Goal: Book appointment/travel/reservation

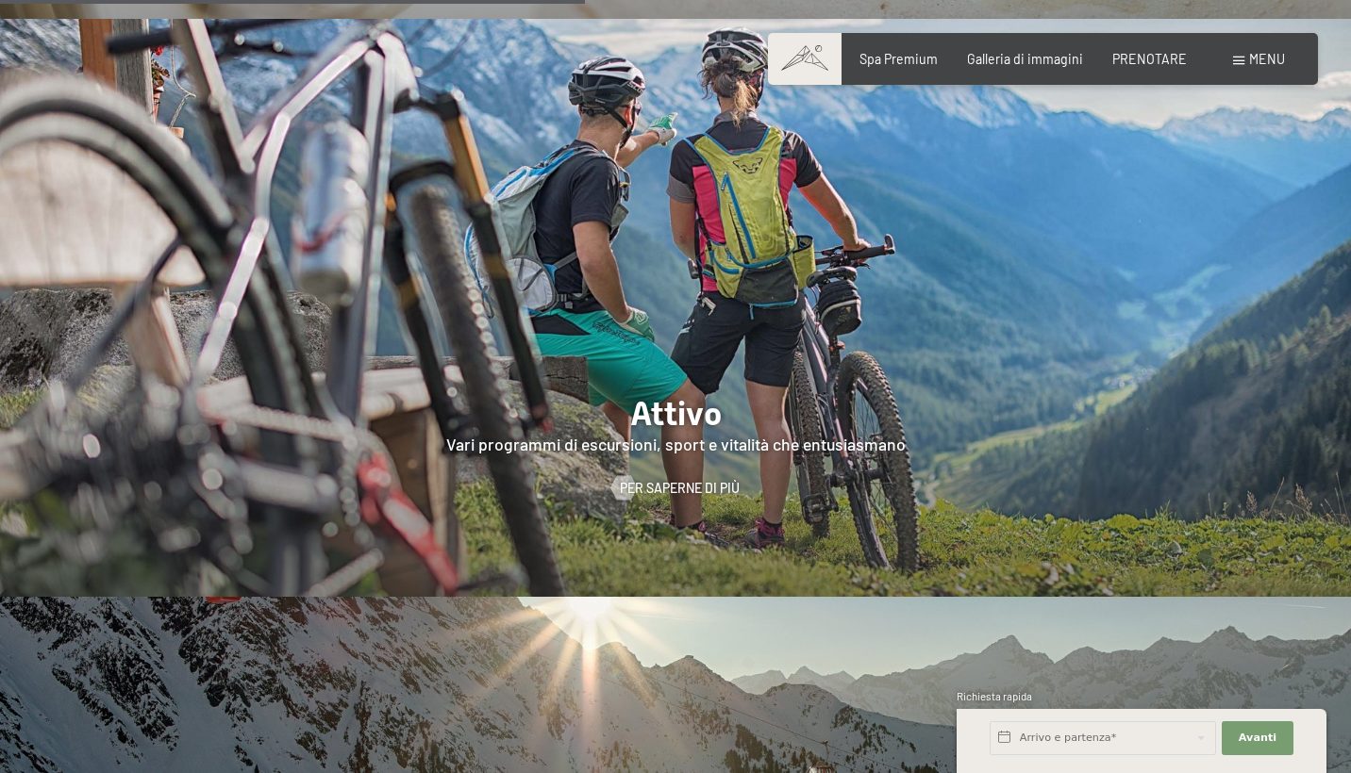
scroll to position [3389, 0]
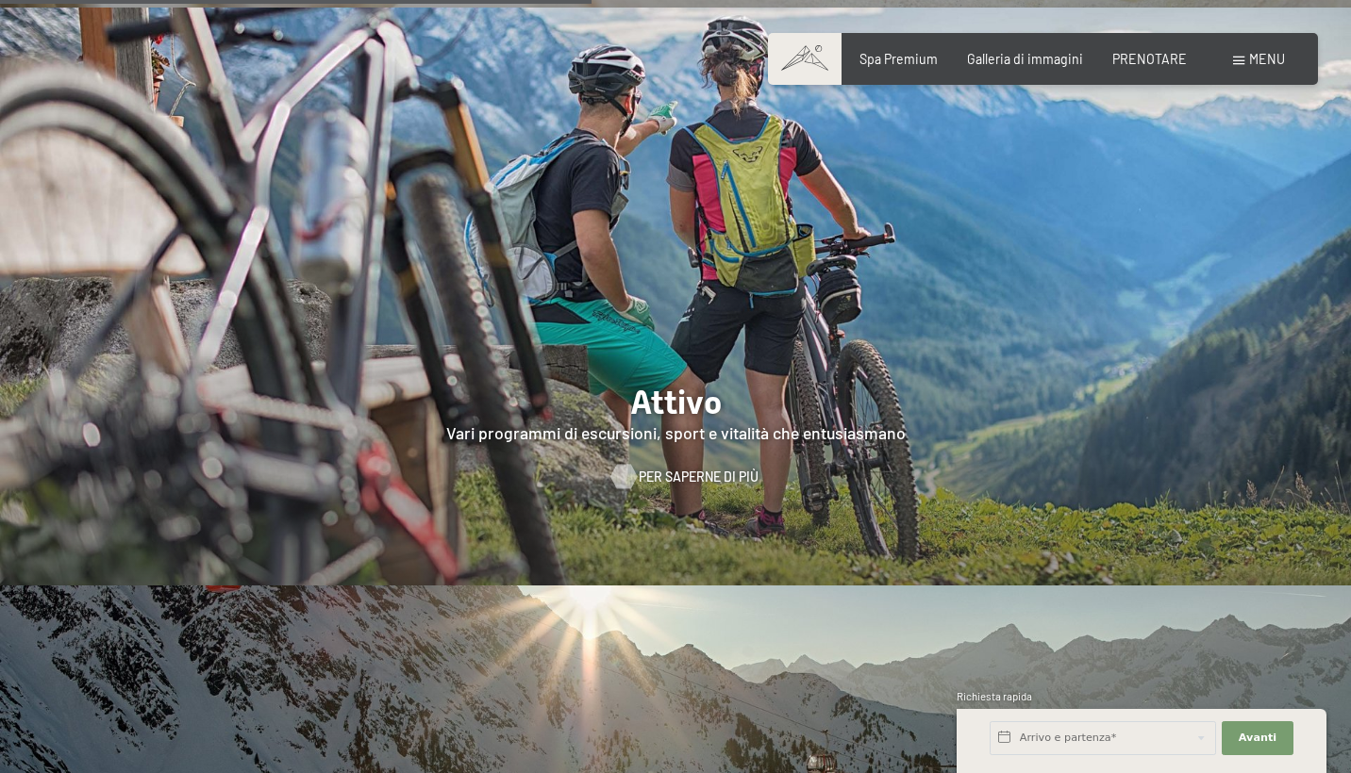
click at [690, 468] on span "PER SAPERNE DI PIÙ" at bounding box center [699, 477] width 120 height 19
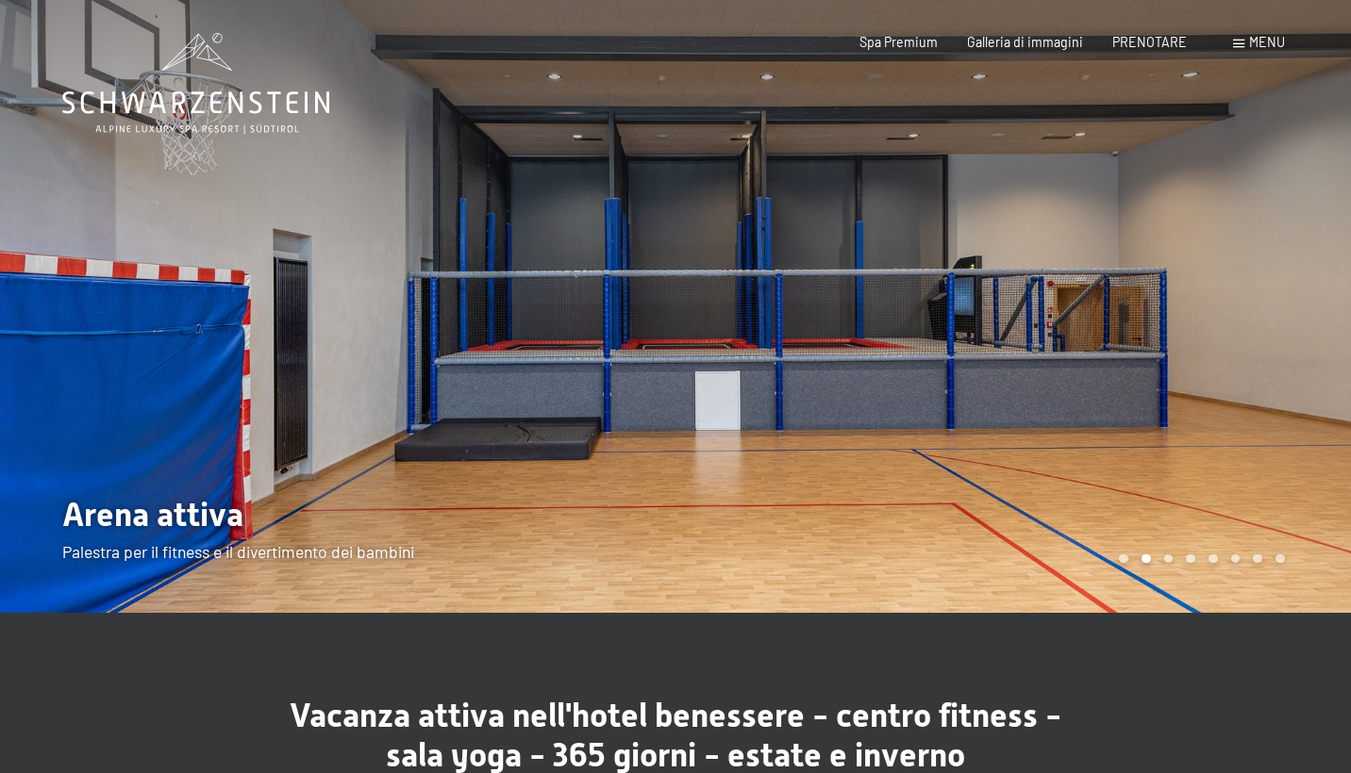
scroll to position [4, 0]
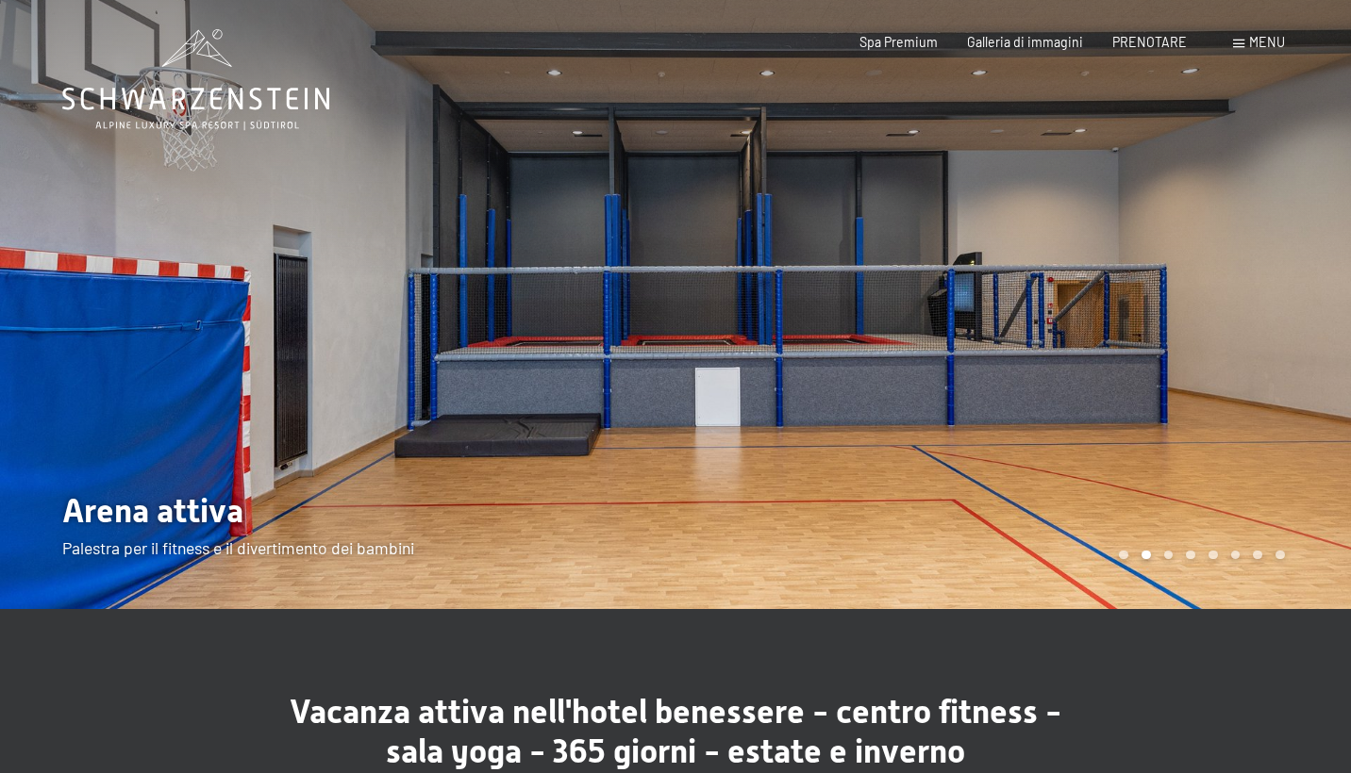
click at [1171, 557] on div "Carosello Pagina 3" at bounding box center [1168, 555] width 9 height 9
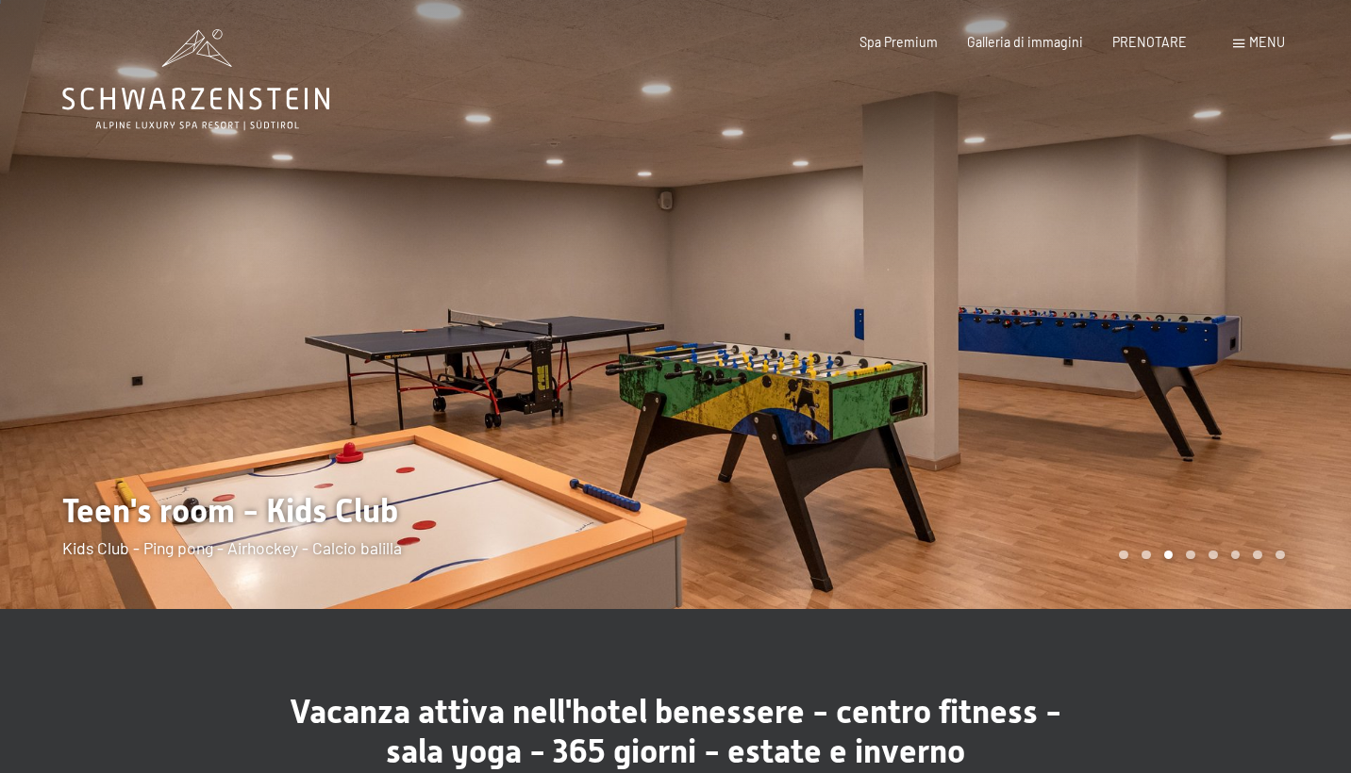
click at [1196, 561] on div at bounding box center [1012, 302] width 675 height 613
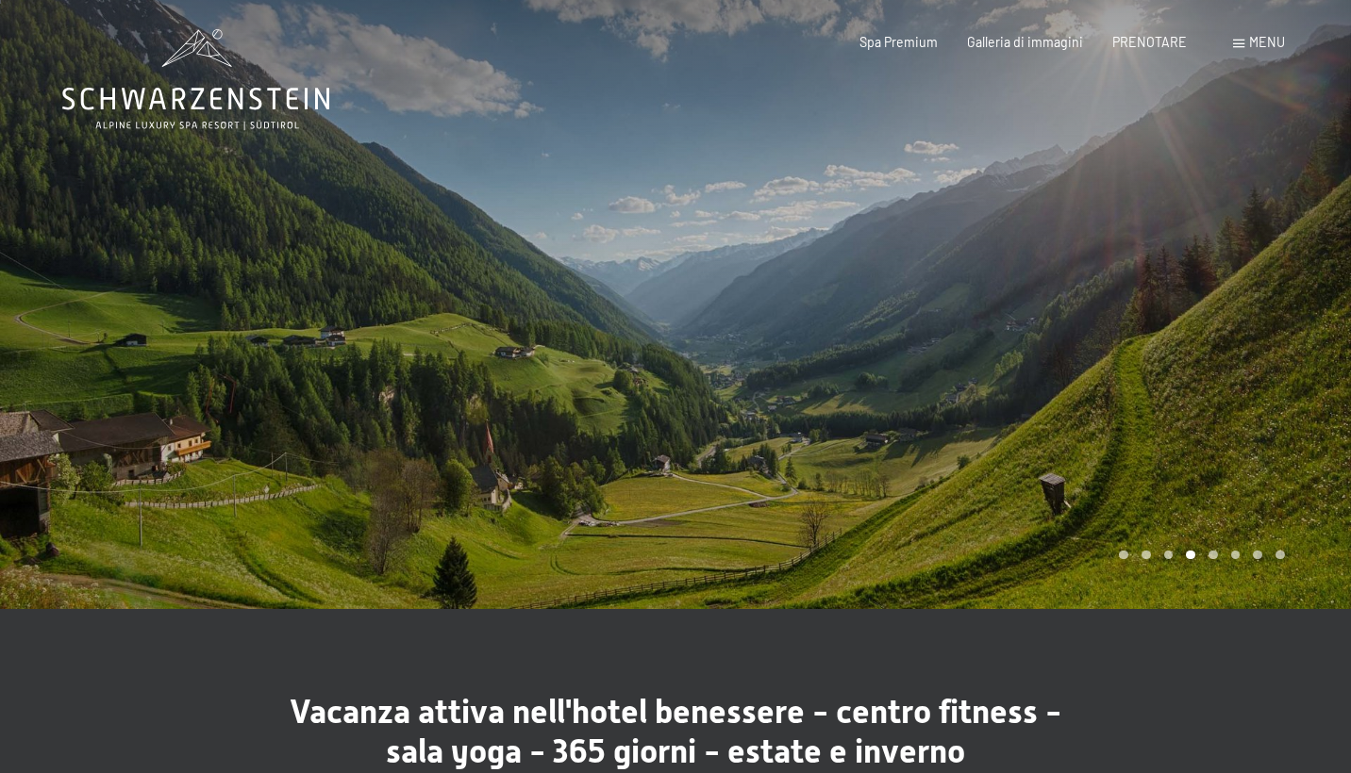
click at [1196, 560] on div at bounding box center [1012, 302] width 675 height 613
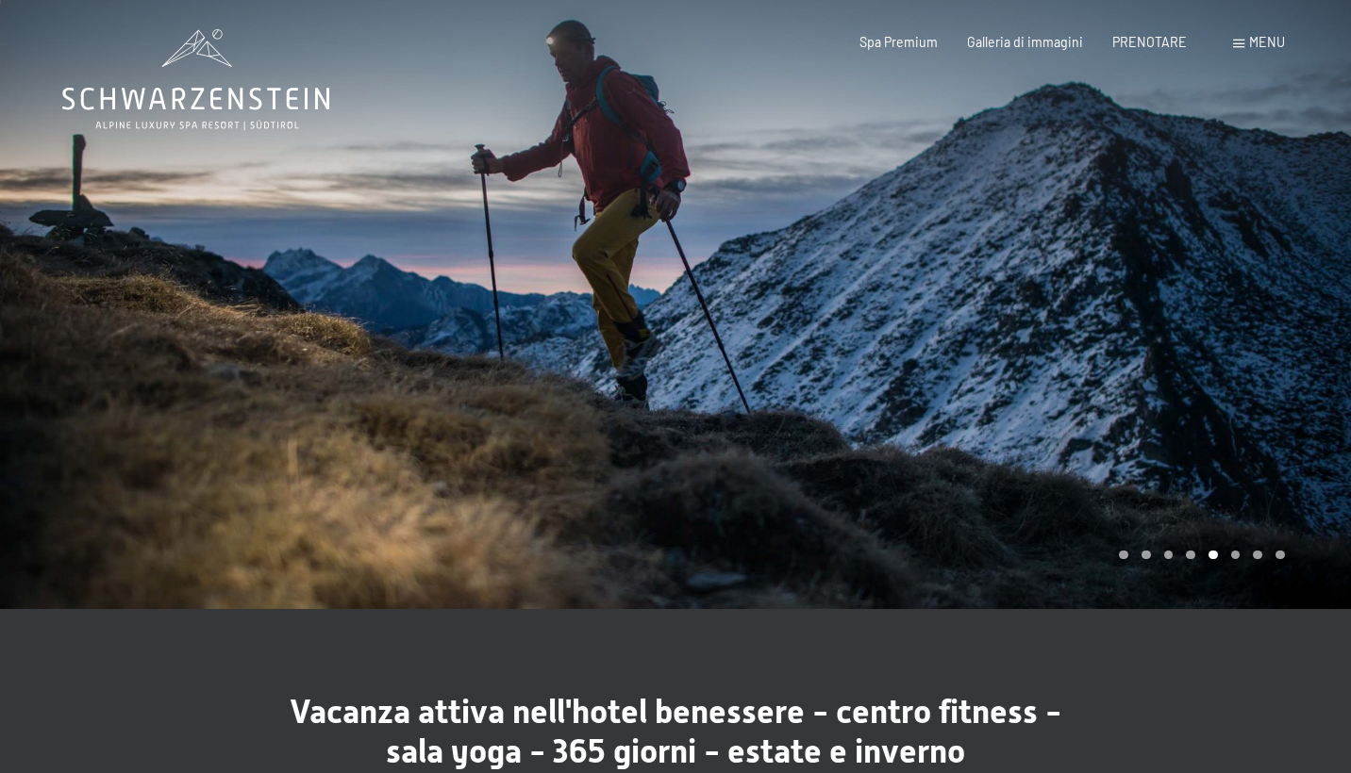
click at [1196, 560] on div at bounding box center [1012, 302] width 675 height 613
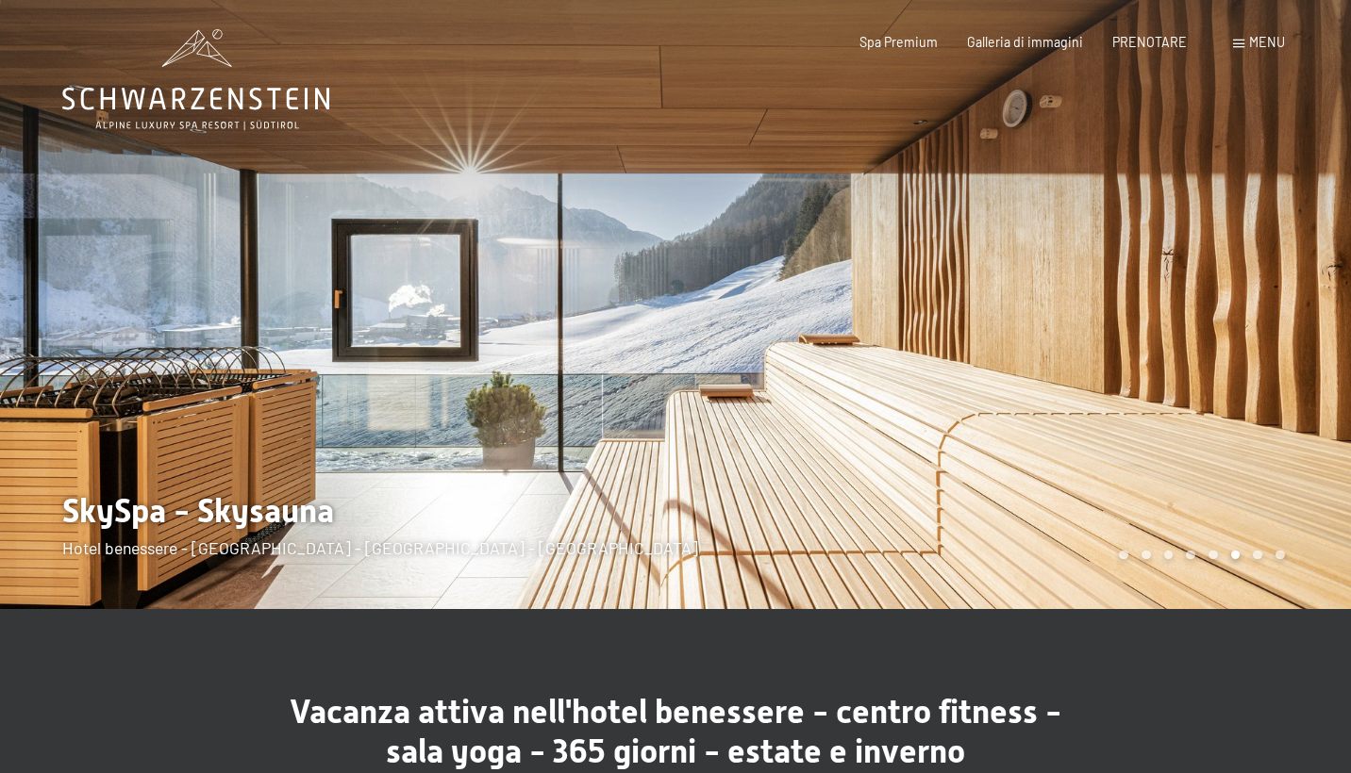
click at [1196, 560] on div at bounding box center [1012, 302] width 675 height 613
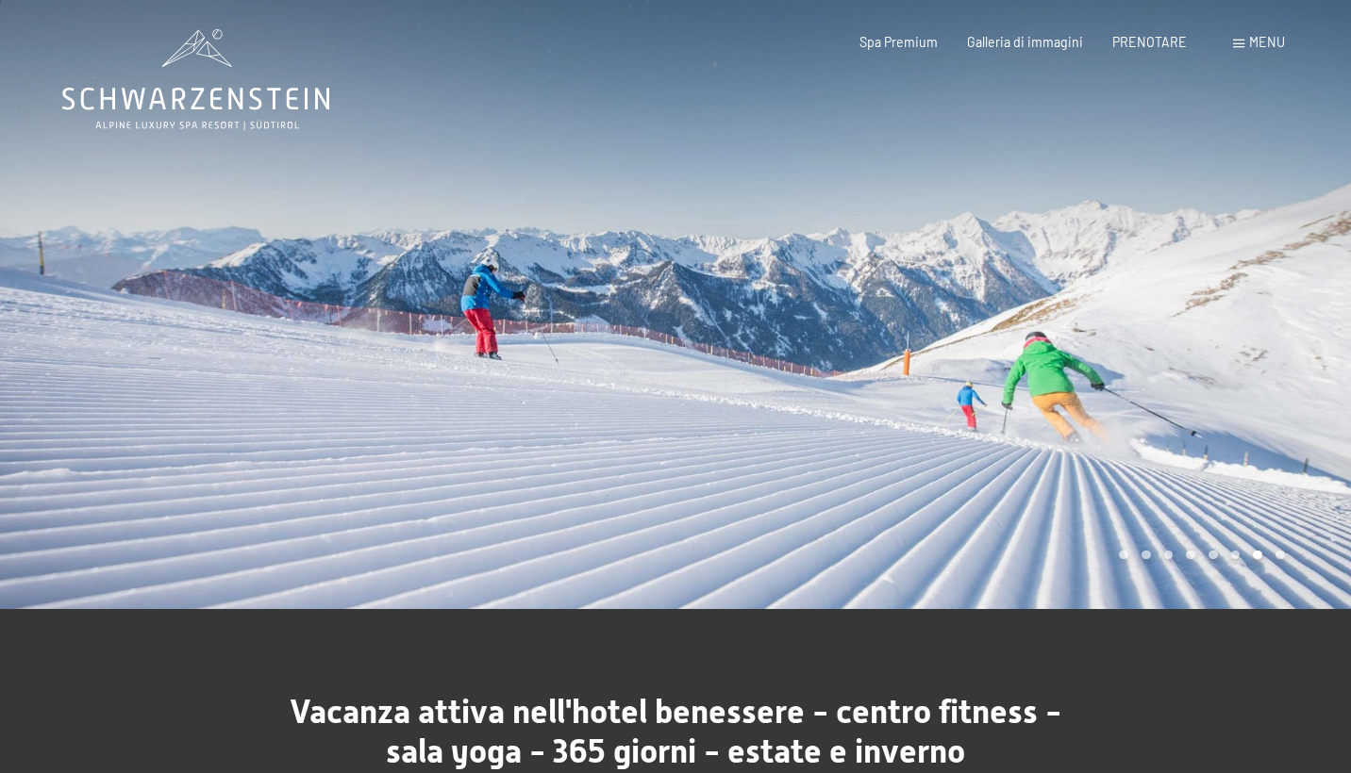
click at [1196, 560] on div at bounding box center [1012, 302] width 675 height 613
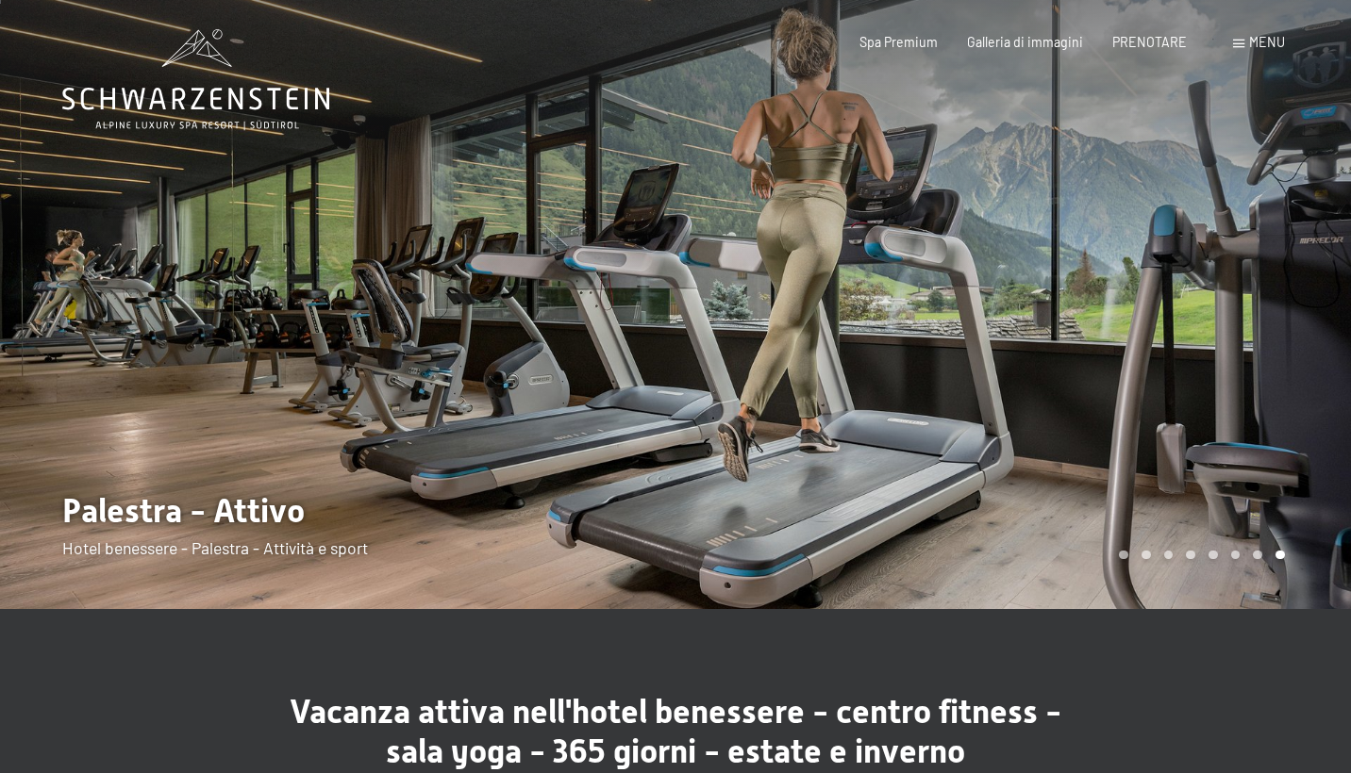
click at [1196, 560] on div at bounding box center [1012, 302] width 675 height 613
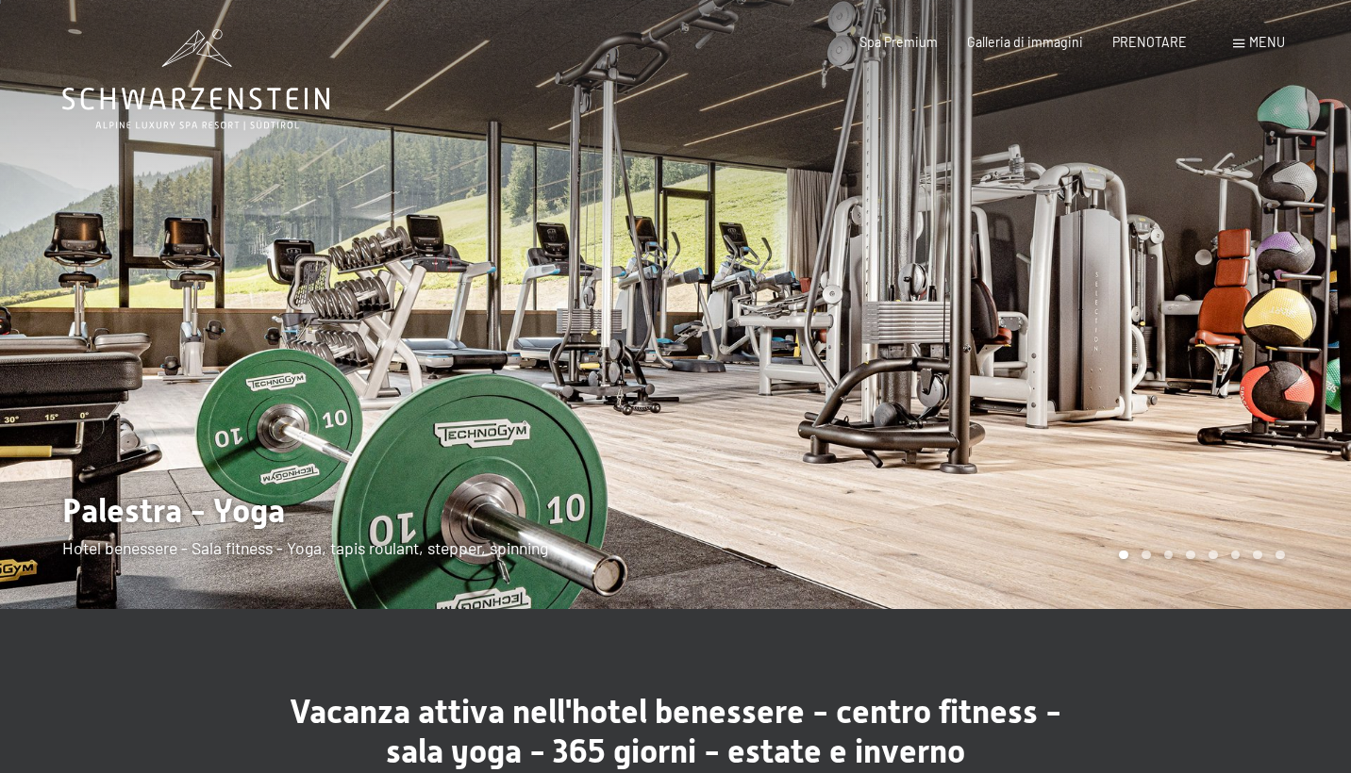
click at [1196, 560] on div at bounding box center [1012, 302] width 675 height 613
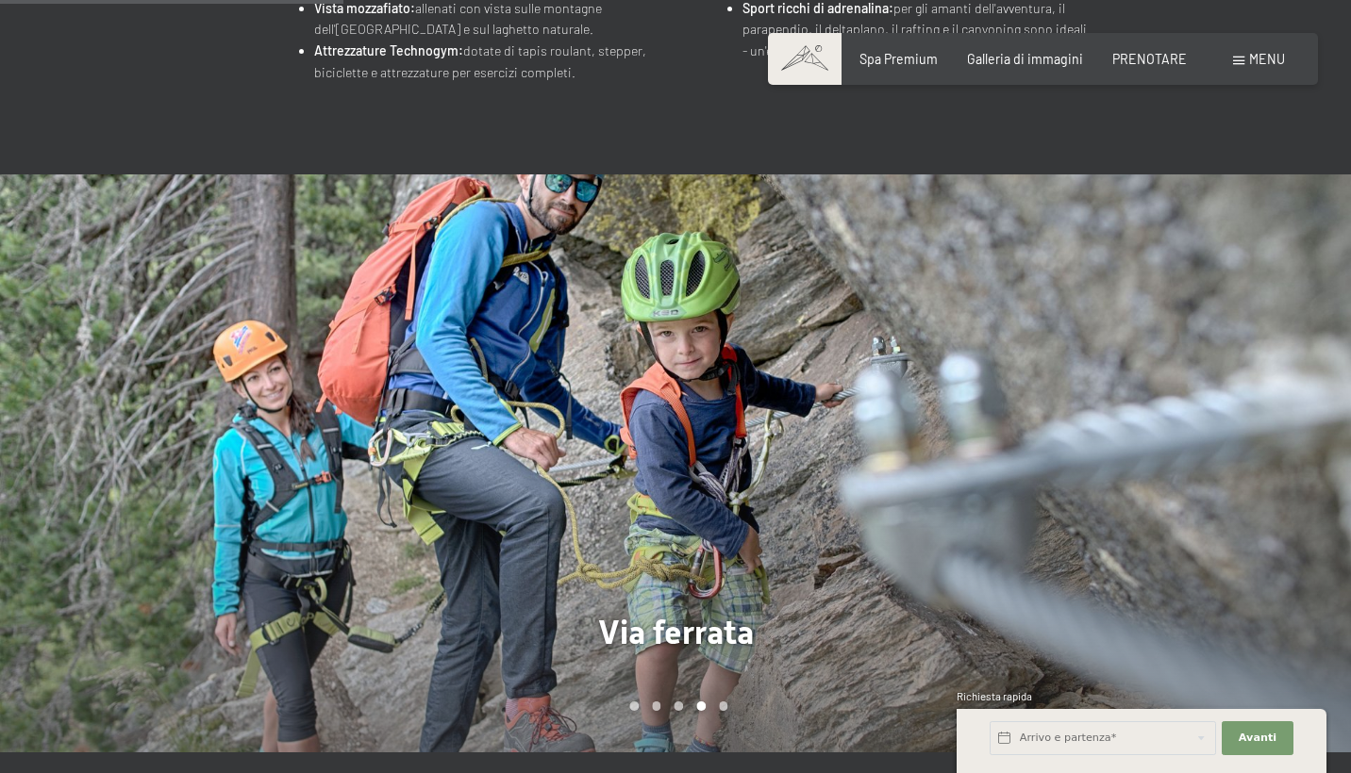
scroll to position [1121, 0]
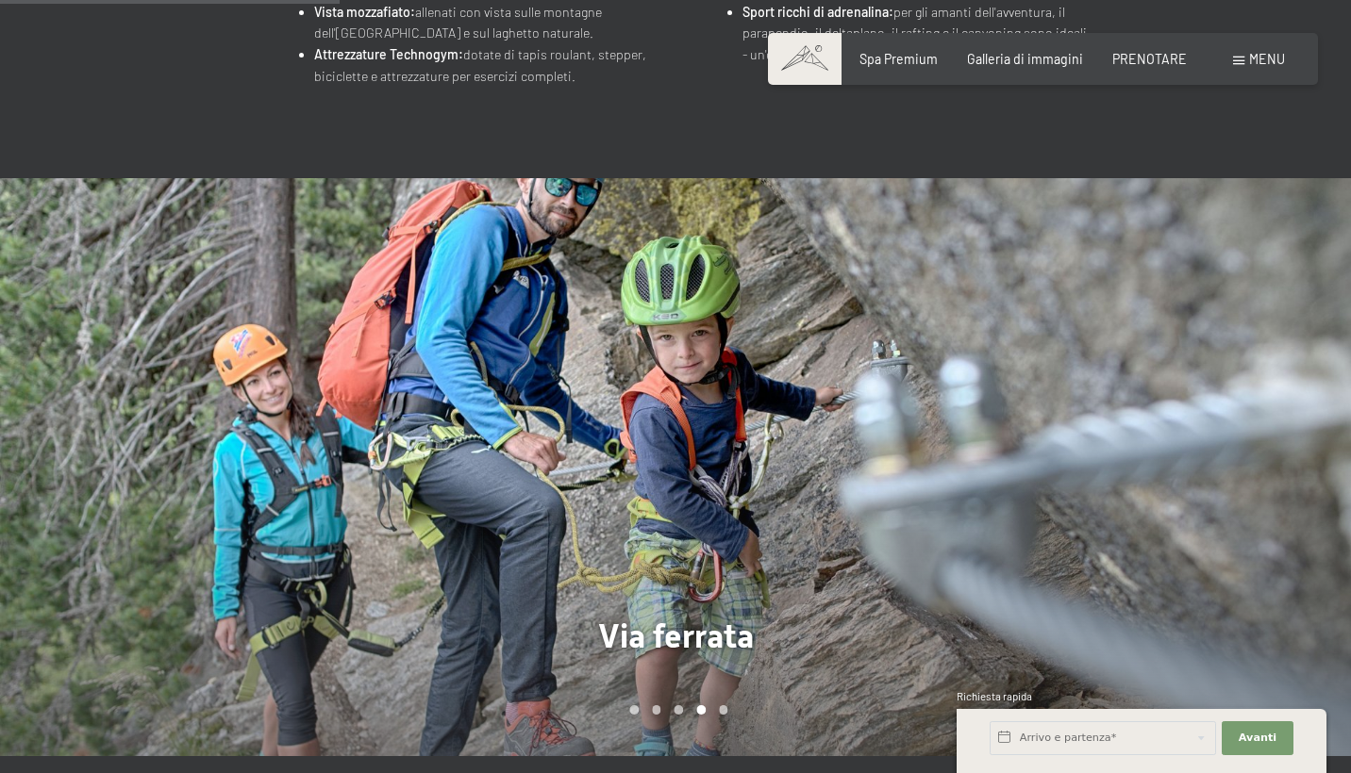
click at [1198, 564] on div at bounding box center [1012, 467] width 675 height 578
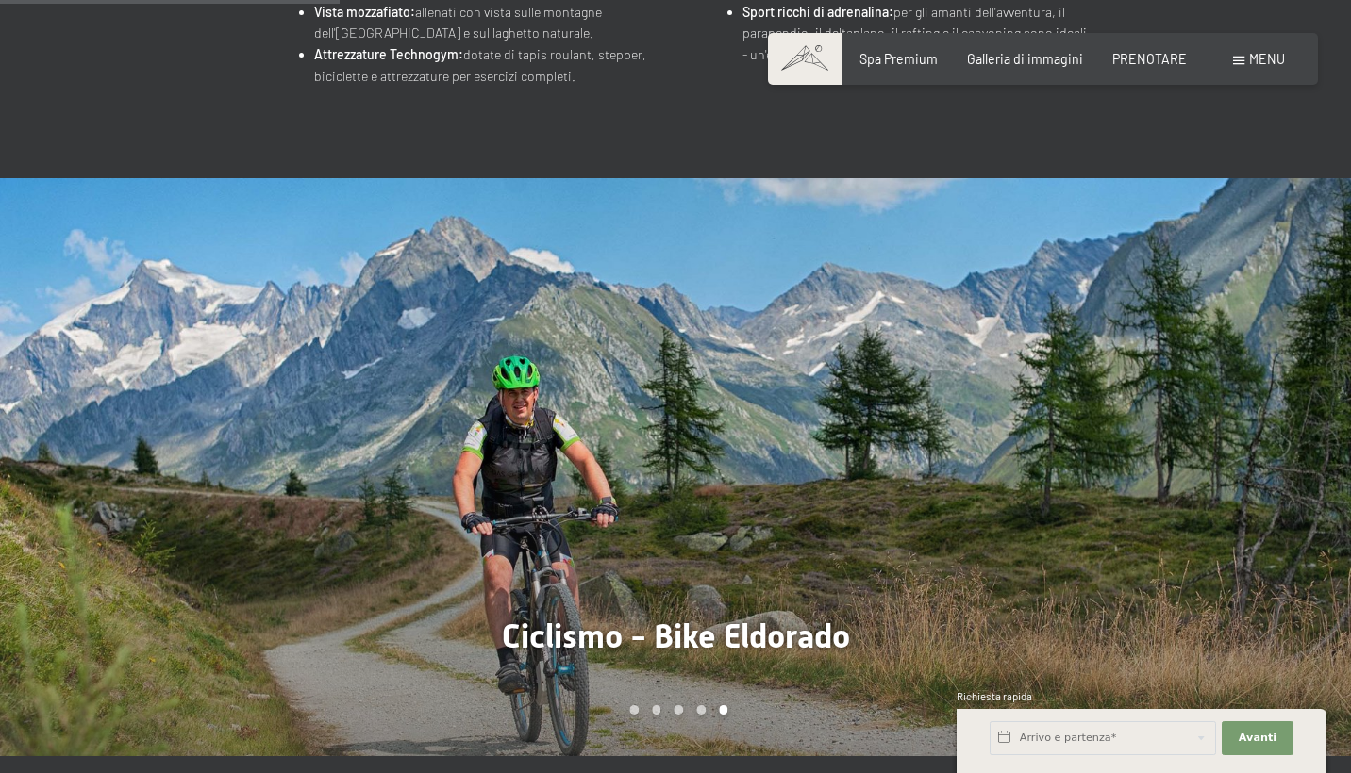
click at [1198, 564] on div at bounding box center [1012, 467] width 675 height 578
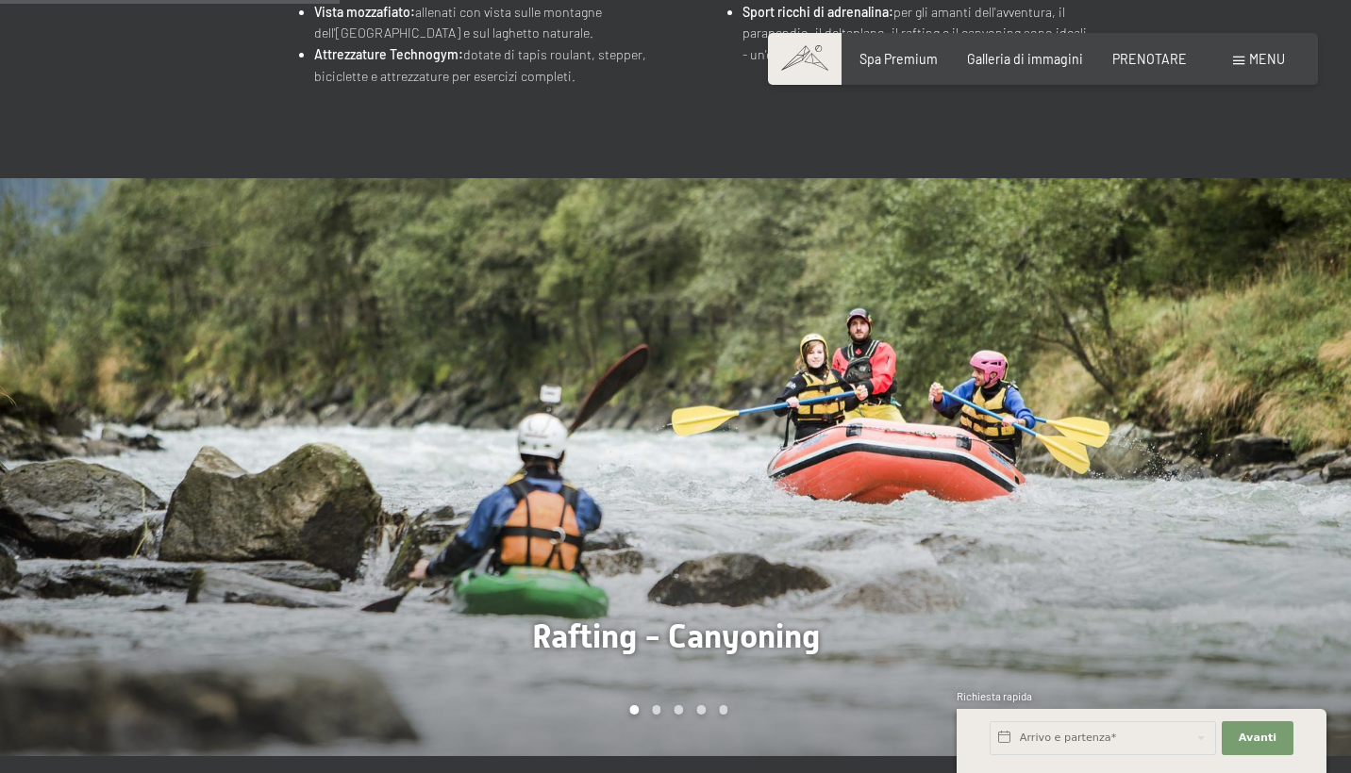
click at [1198, 564] on div at bounding box center [1012, 467] width 675 height 578
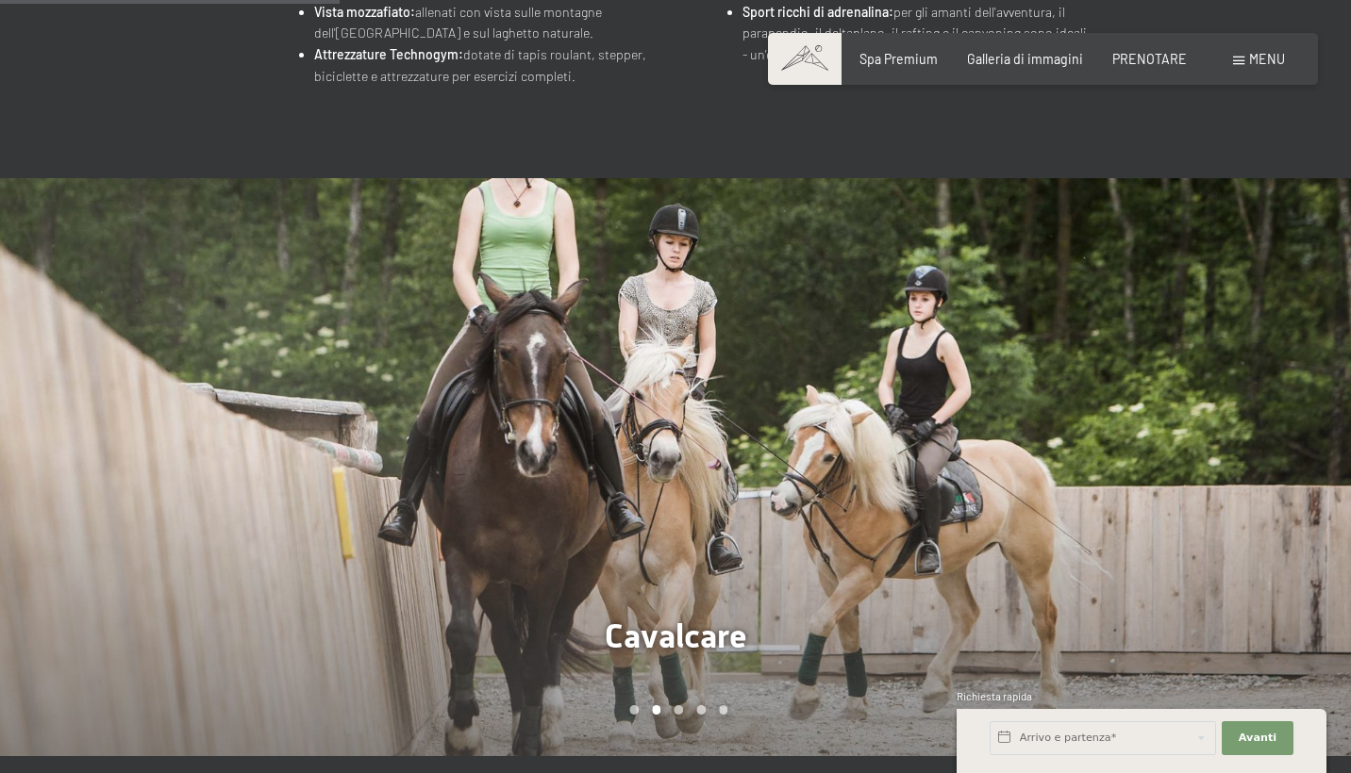
click at [1198, 564] on div at bounding box center [1012, 467] width 675 height 578
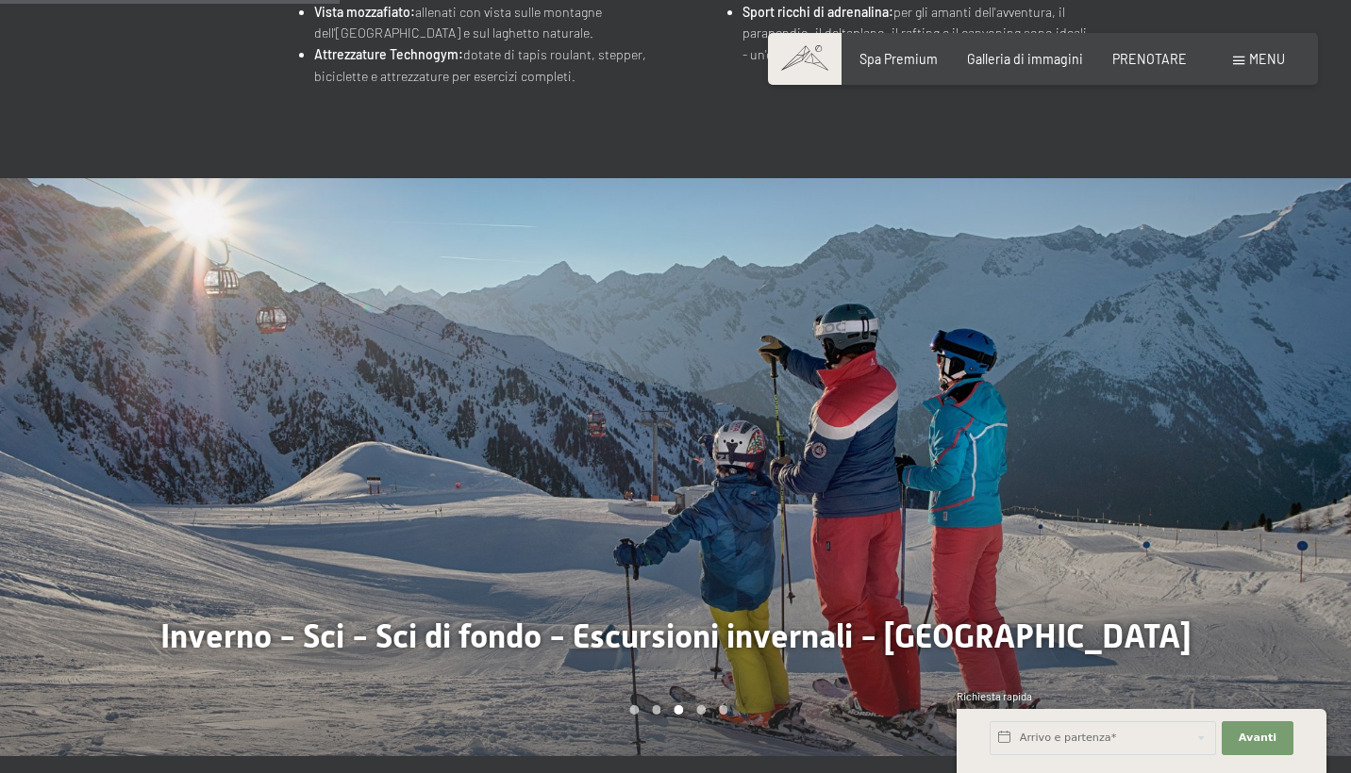
click at [1198, 564] on div at bounding box center [1012, 467] width 675 height 578
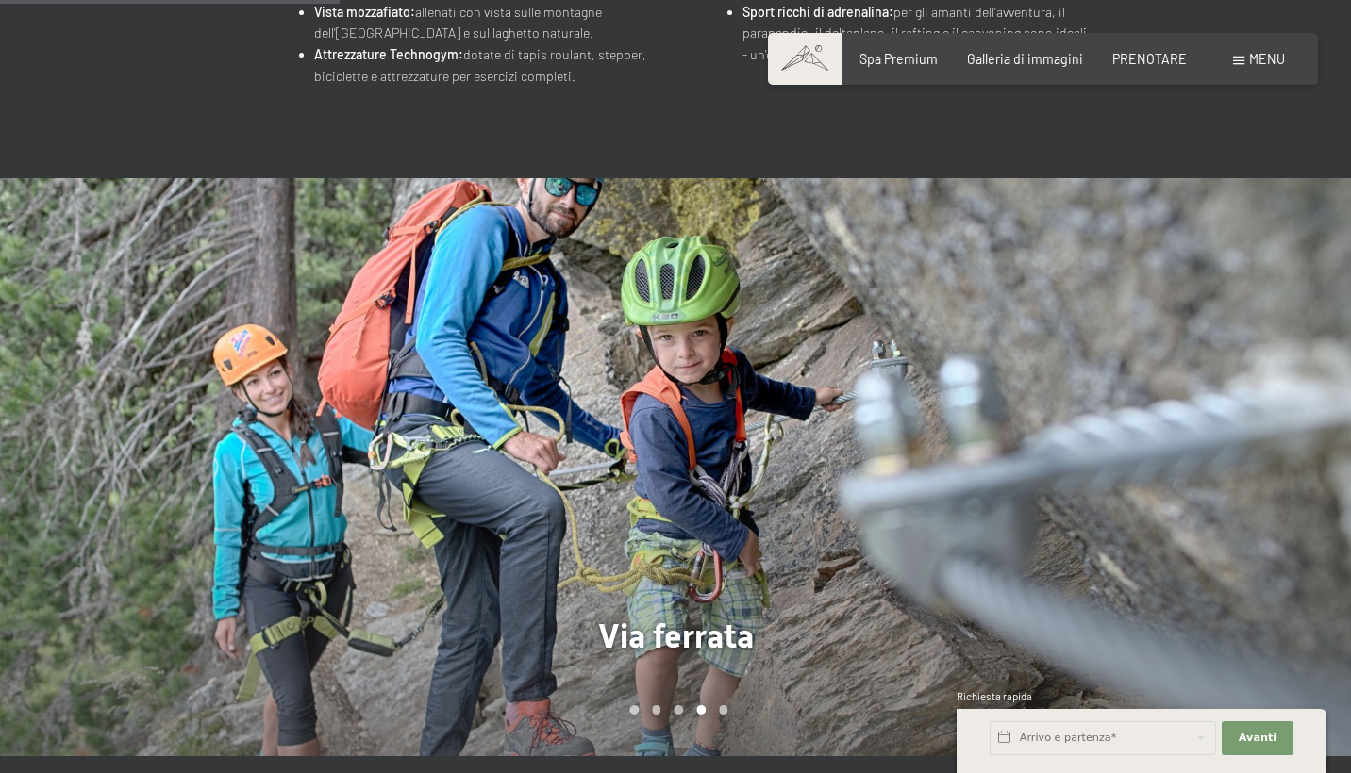
click at [1198, 564] on div at bounding box center [1012, 467] width 675 height 578
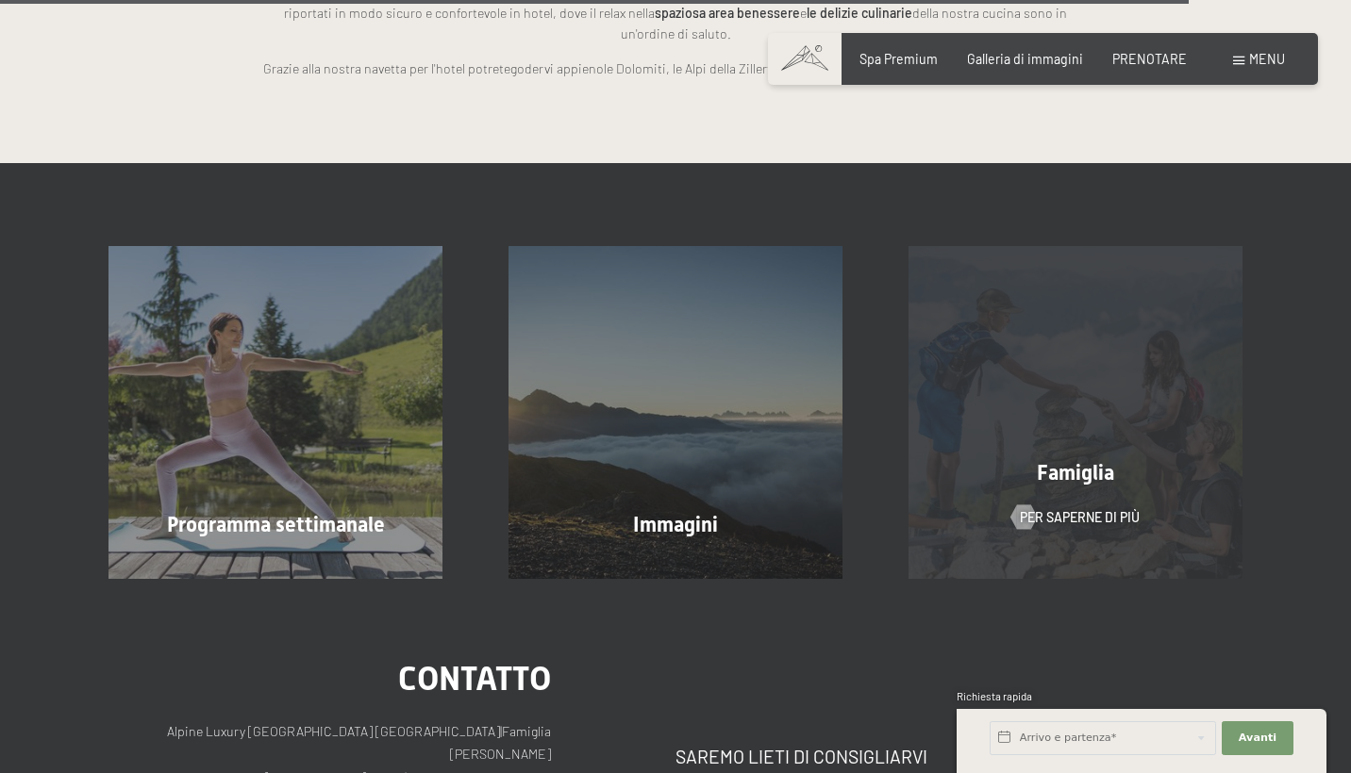
scroll to position [3995, 0]
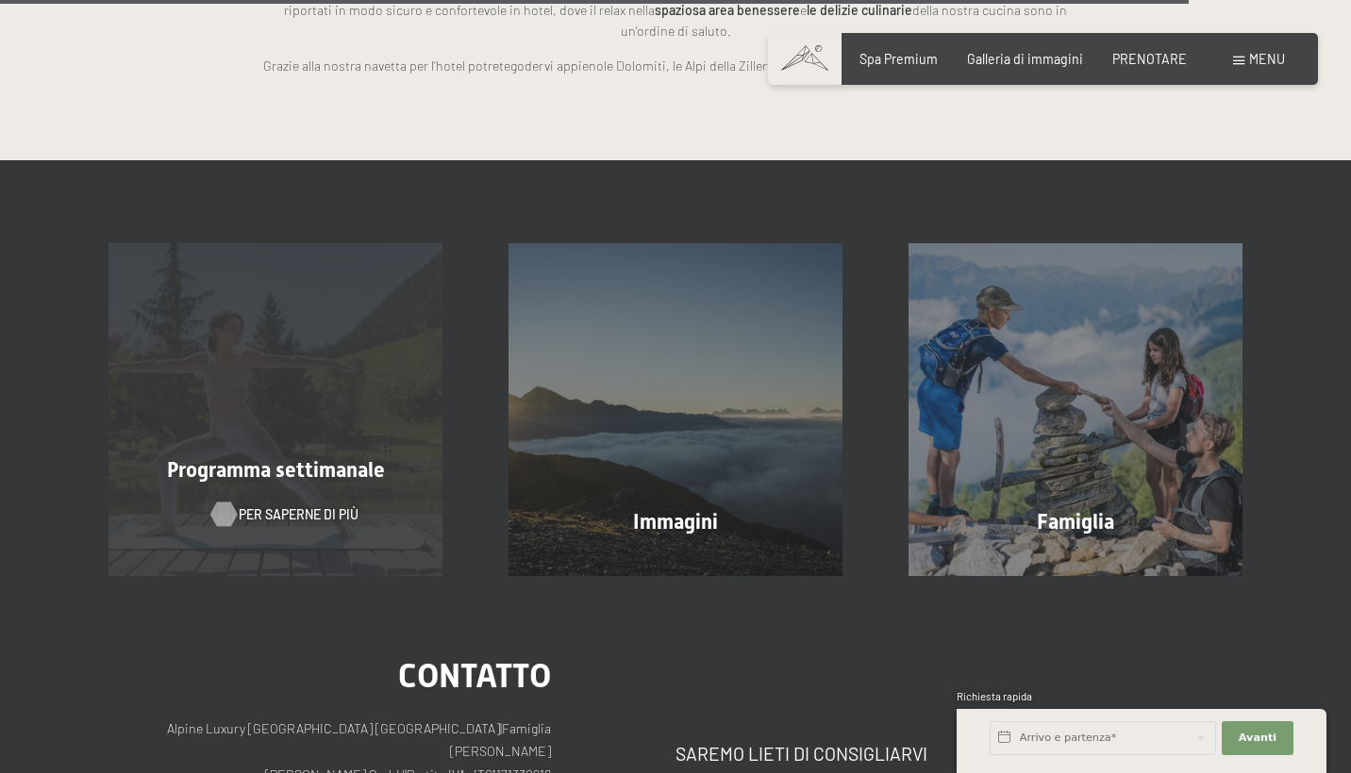
click at [326, 506] on span "PER SAPERNE DI PIÙ" at bounding box center [299, 515] width 120 height 19
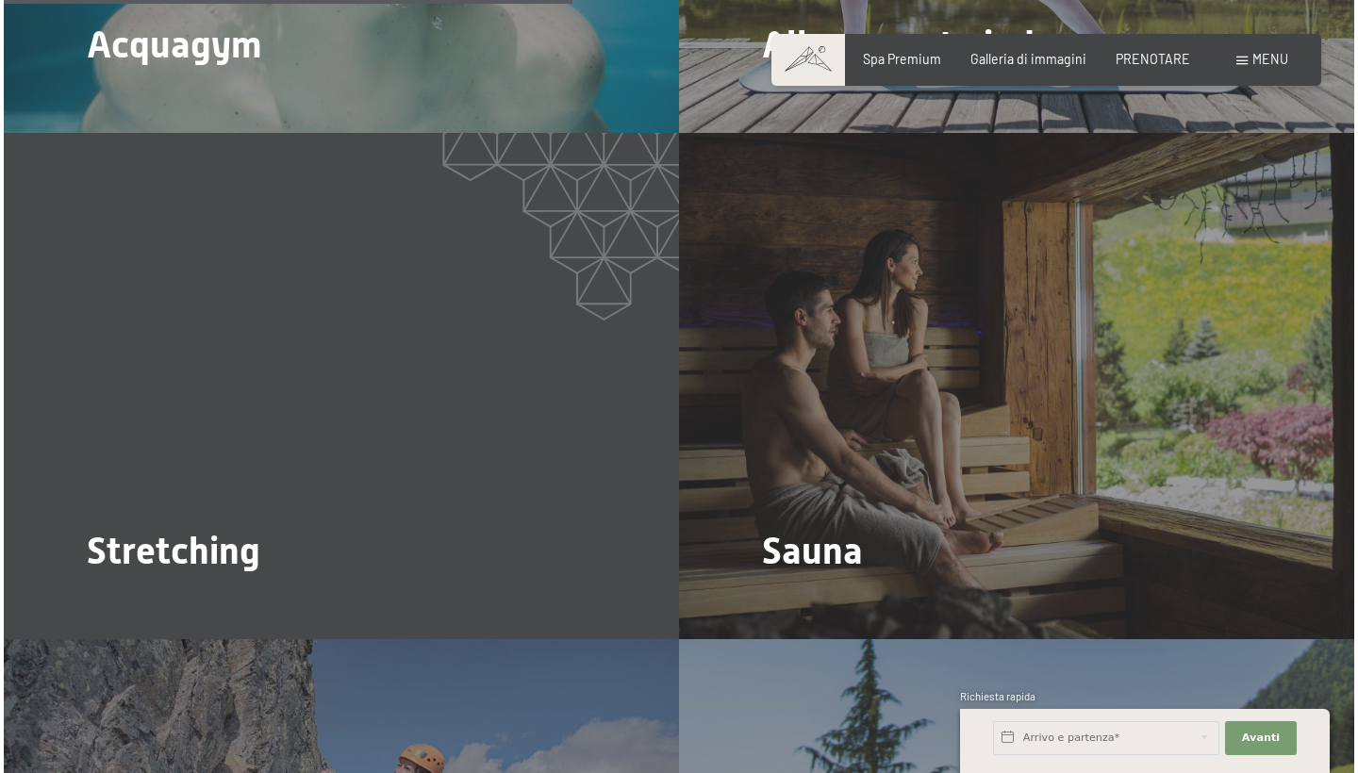
scroll to position [2084, 0]
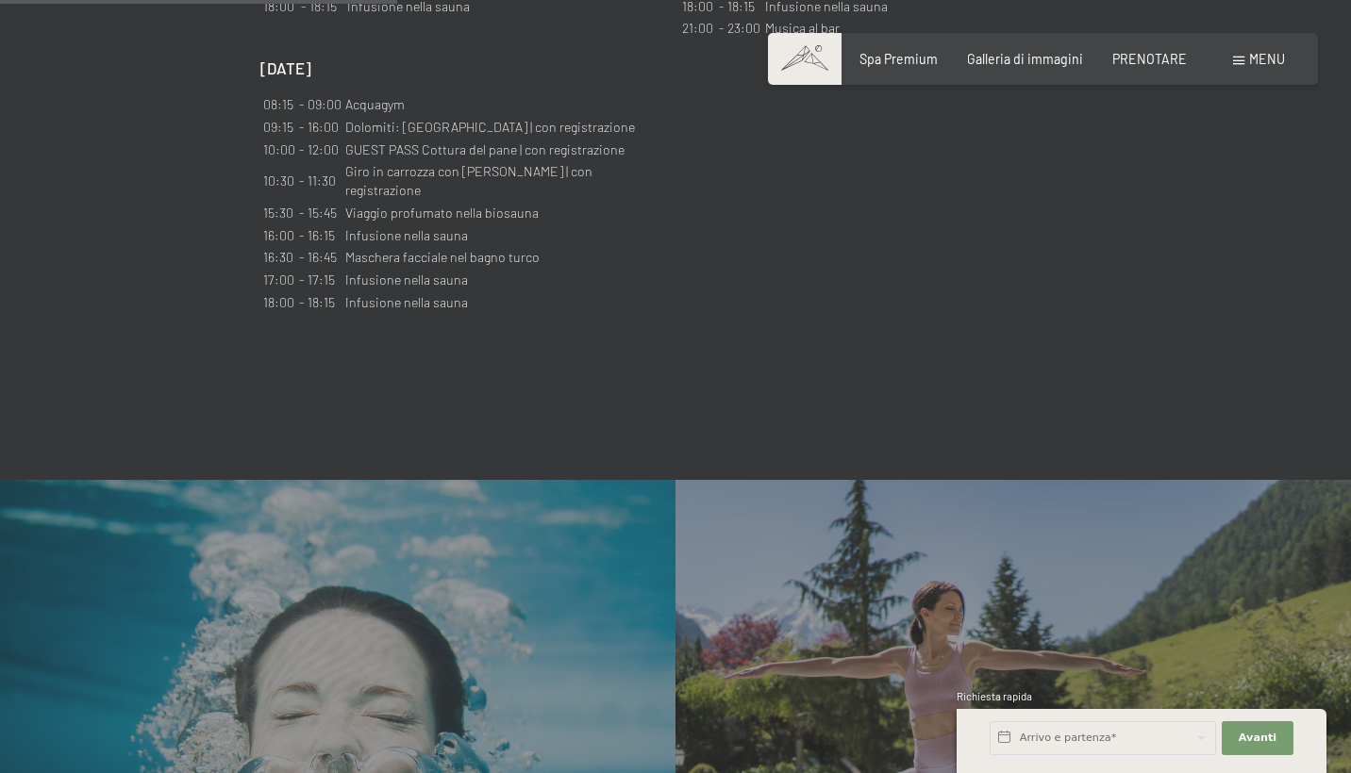
click at [1276, 66] on span "MENU" at bounding box center [1267, 59] width 36 height 16
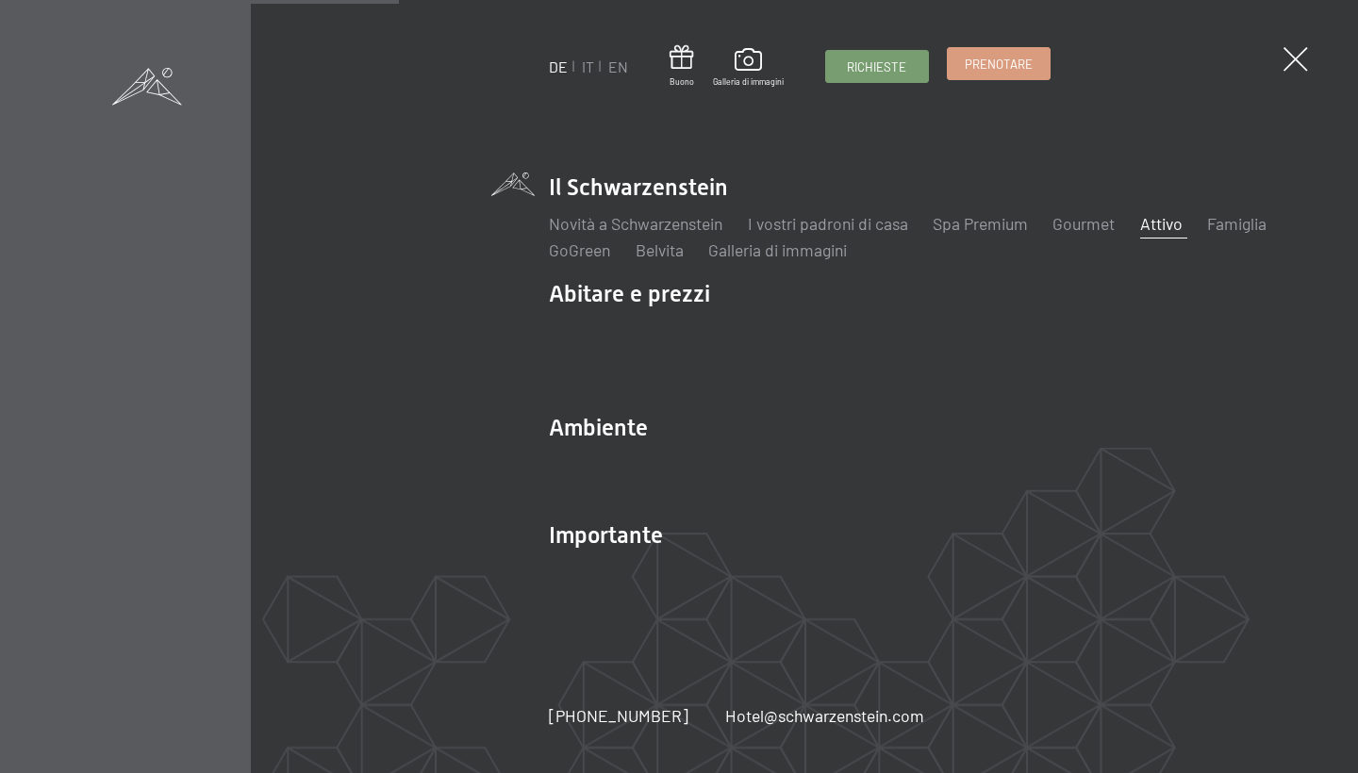
click at [1028, 67] on span "PRENOTARE" at bounding box center [999, 64] width 68 height 17
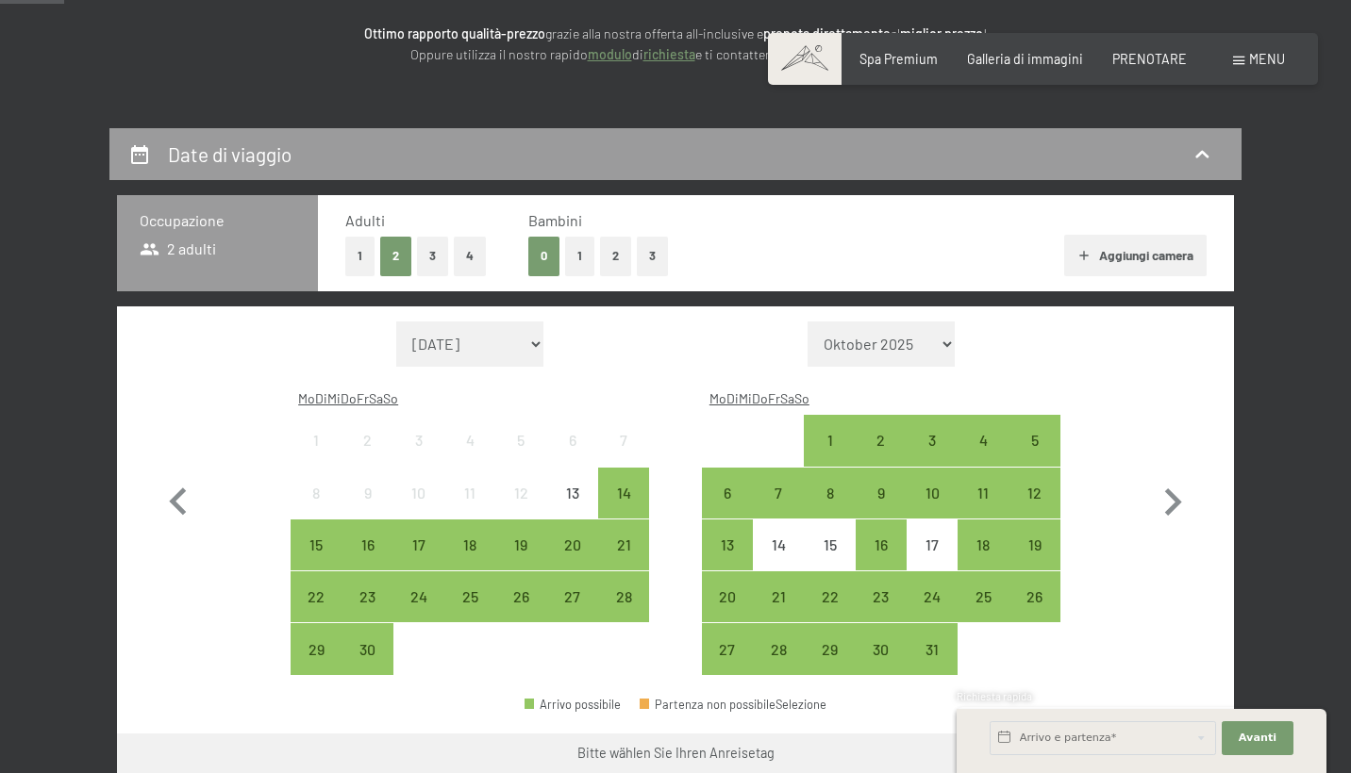
scroll to position [315, 0]
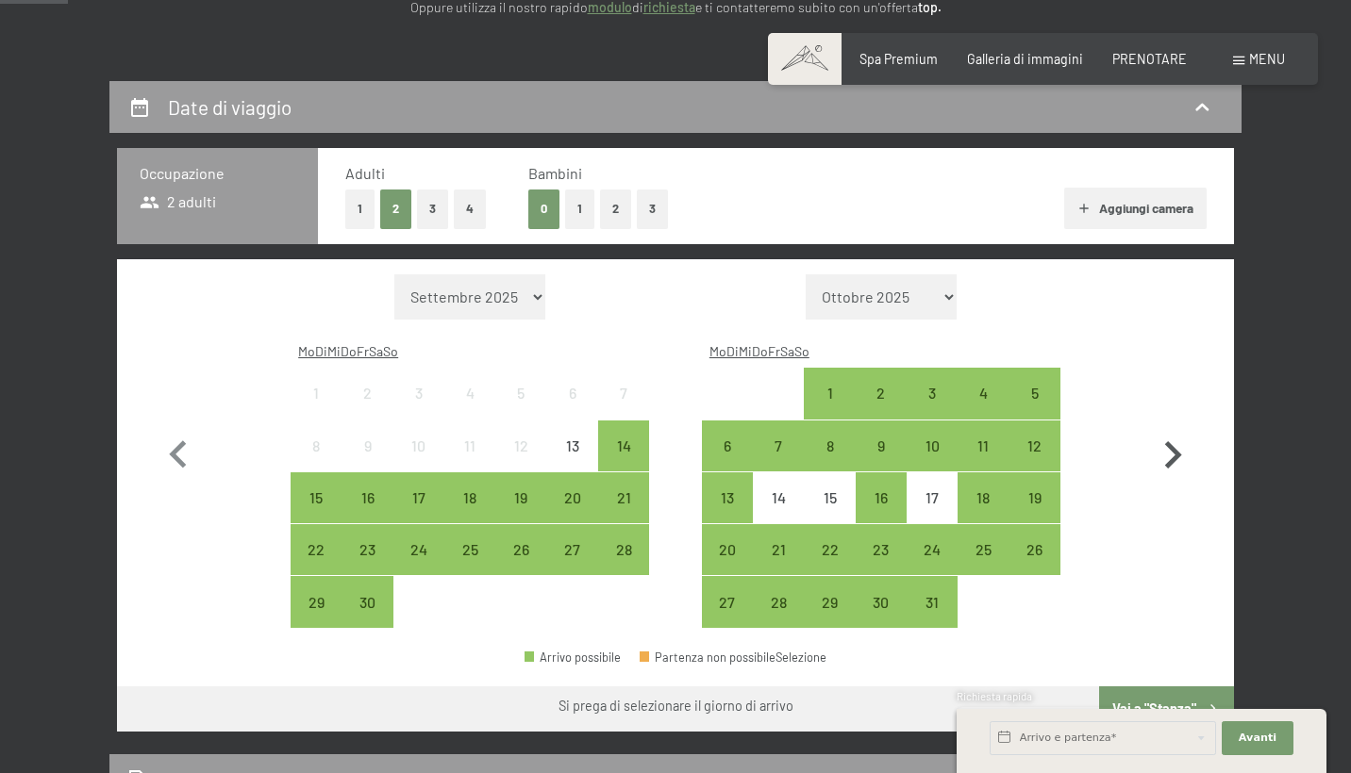
click at [1175, 441] on icon "button" at bounding box center [1172, 455] width 55 height 55
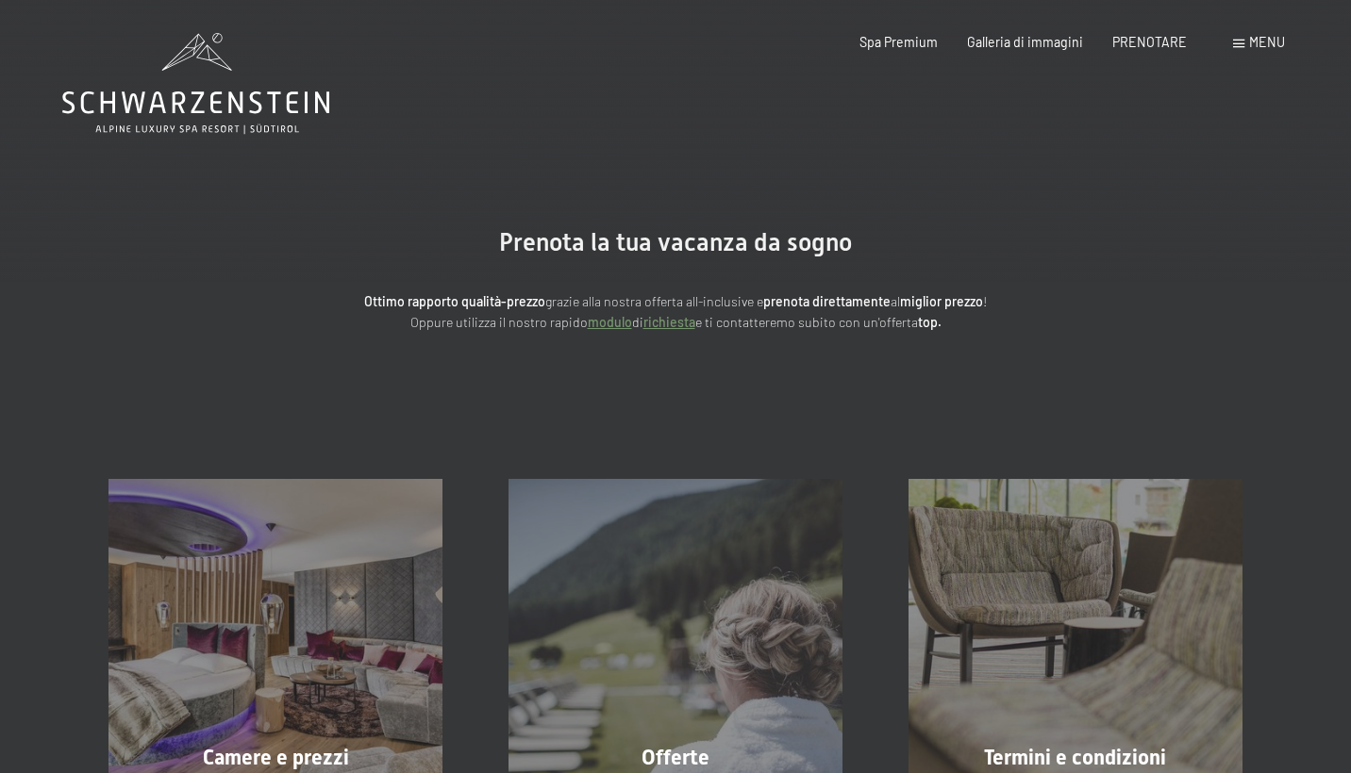
scroll to position [0, 0]
click at [1168, 42] on span "PRENOTARE" at bounding box center [1149, 39] width 75 height 16
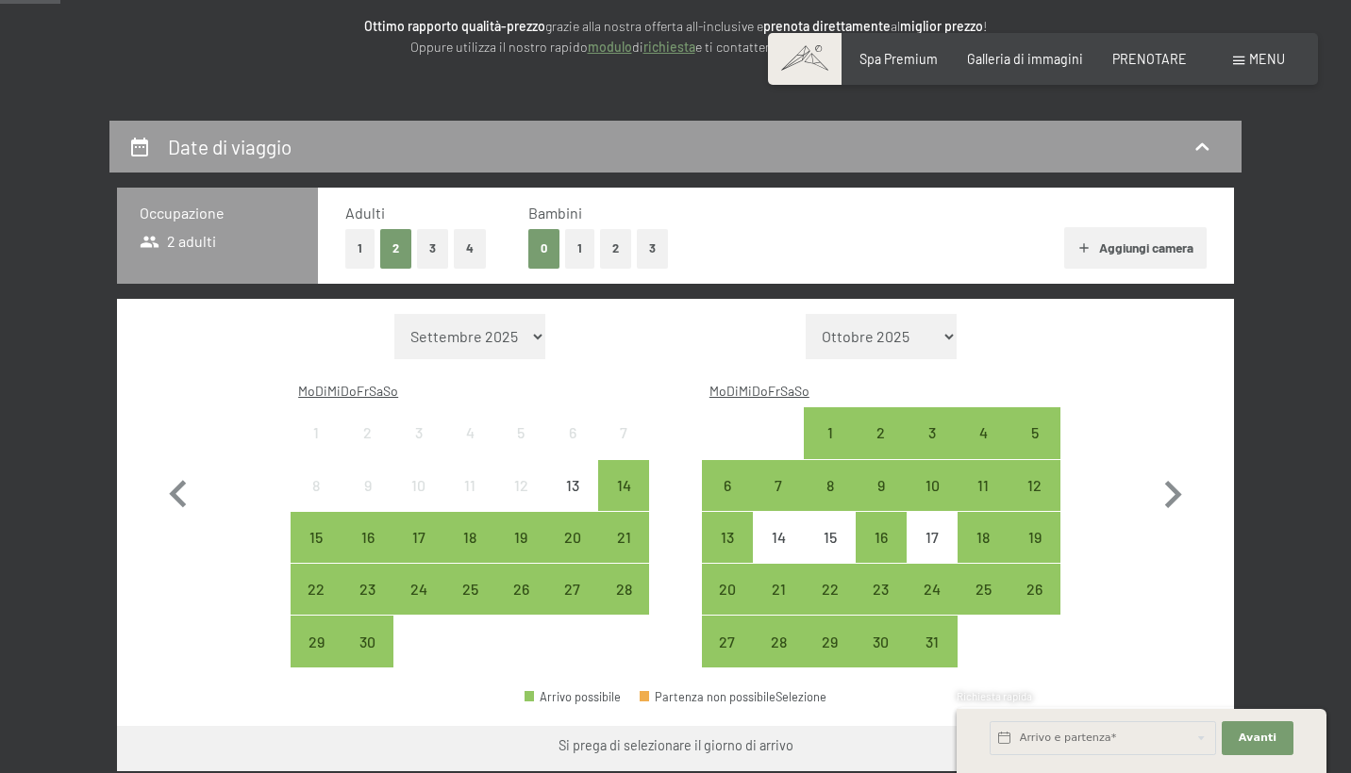
scroll to position [297, 0]
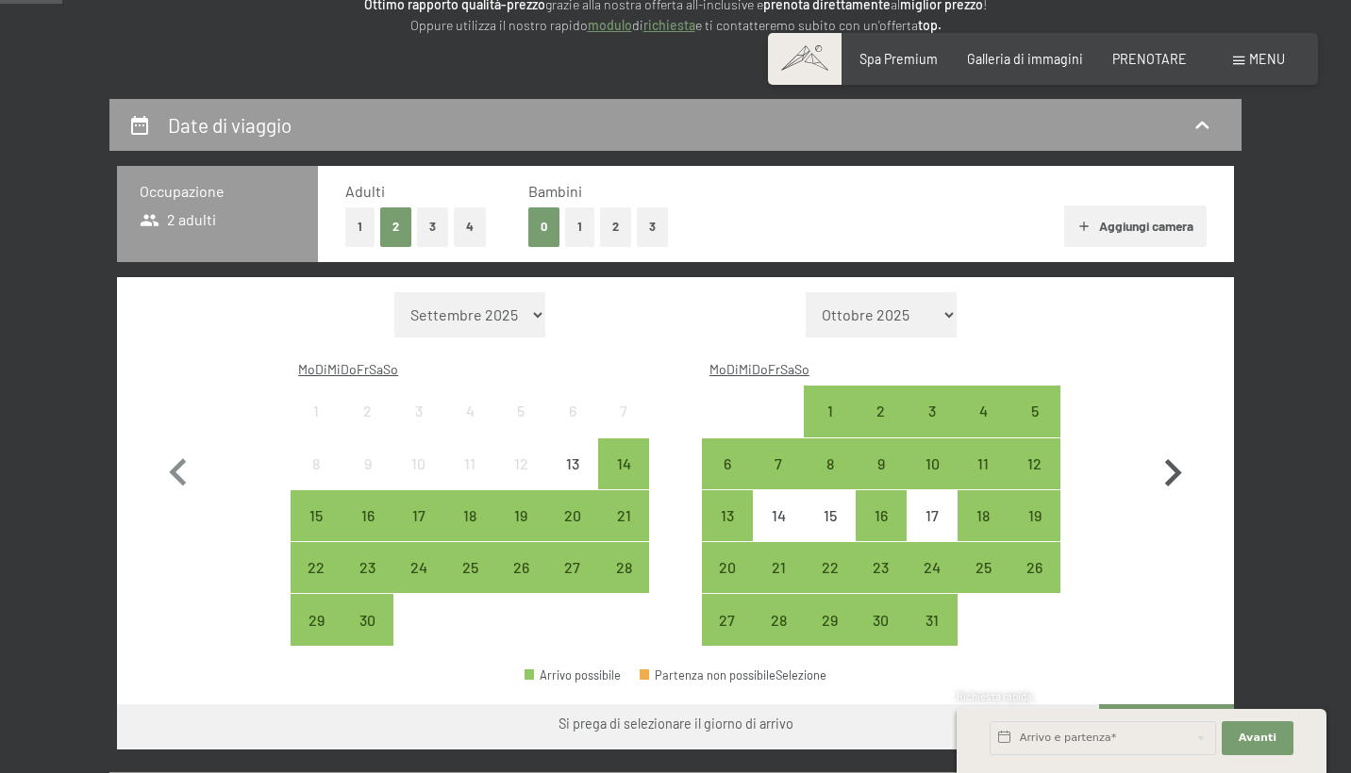
click at [1174, 459] on icon "button" at bounding box center [1172, 473] width 55 height 55
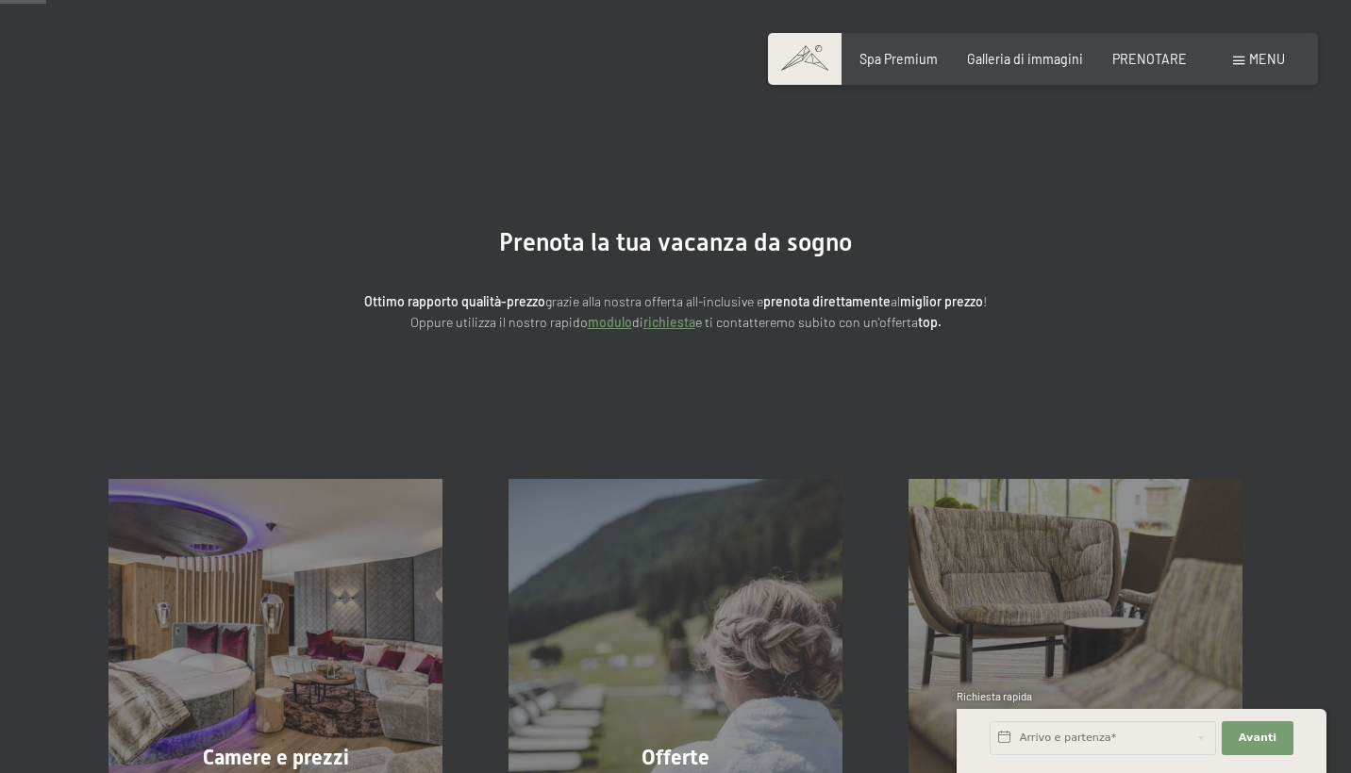
scroll to position [50, 0]
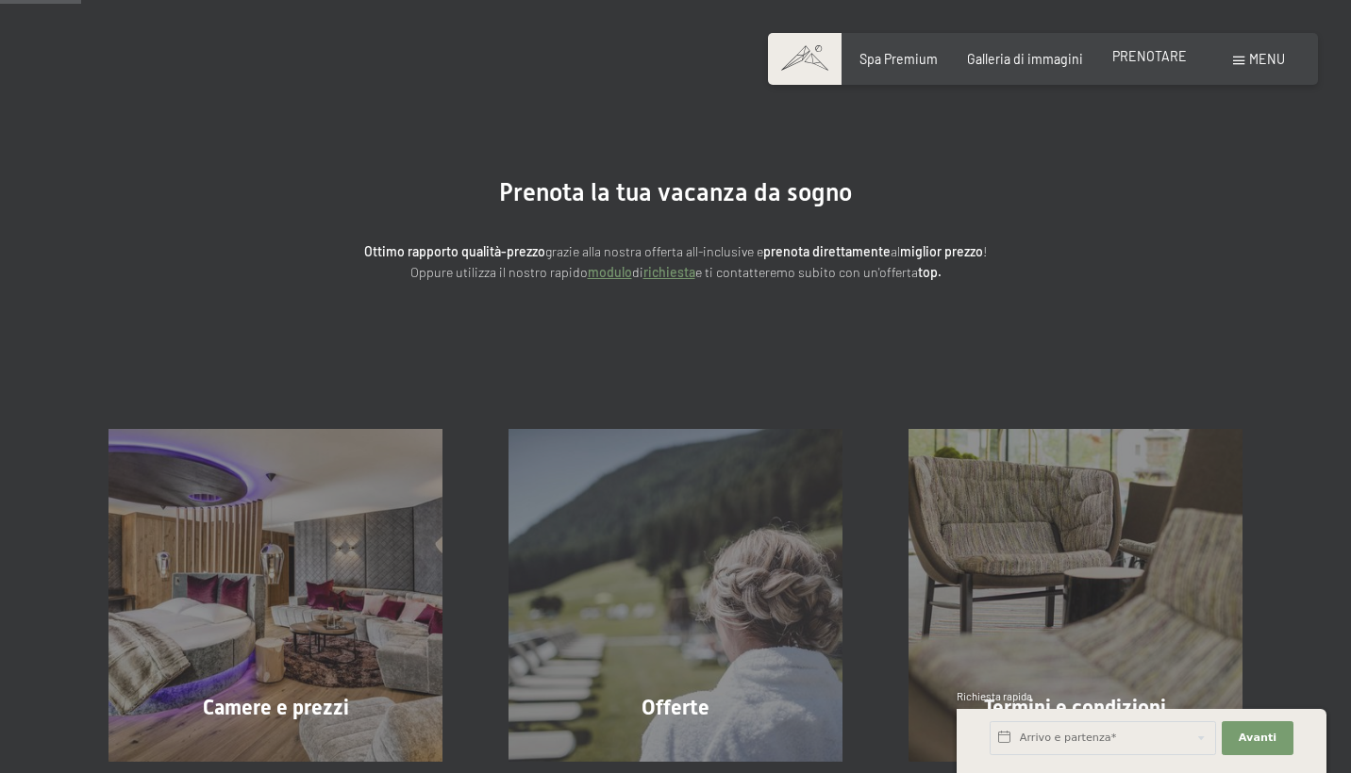
click at [1146, 53] on span "PRENOTARE" at bounding box center [1149, 56] width 75 height 16
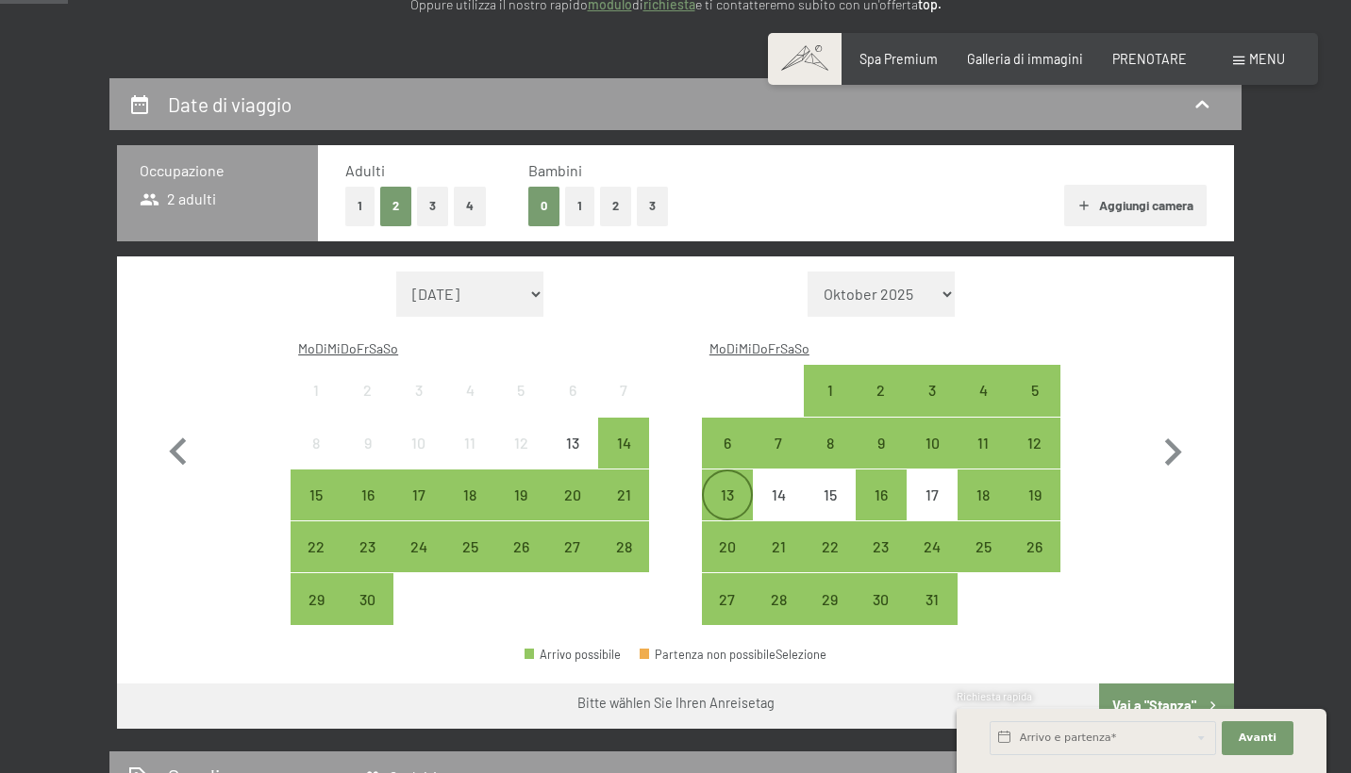
click at [727, 488] on div "13" at bounding box center [727, 511] width 47 height 47
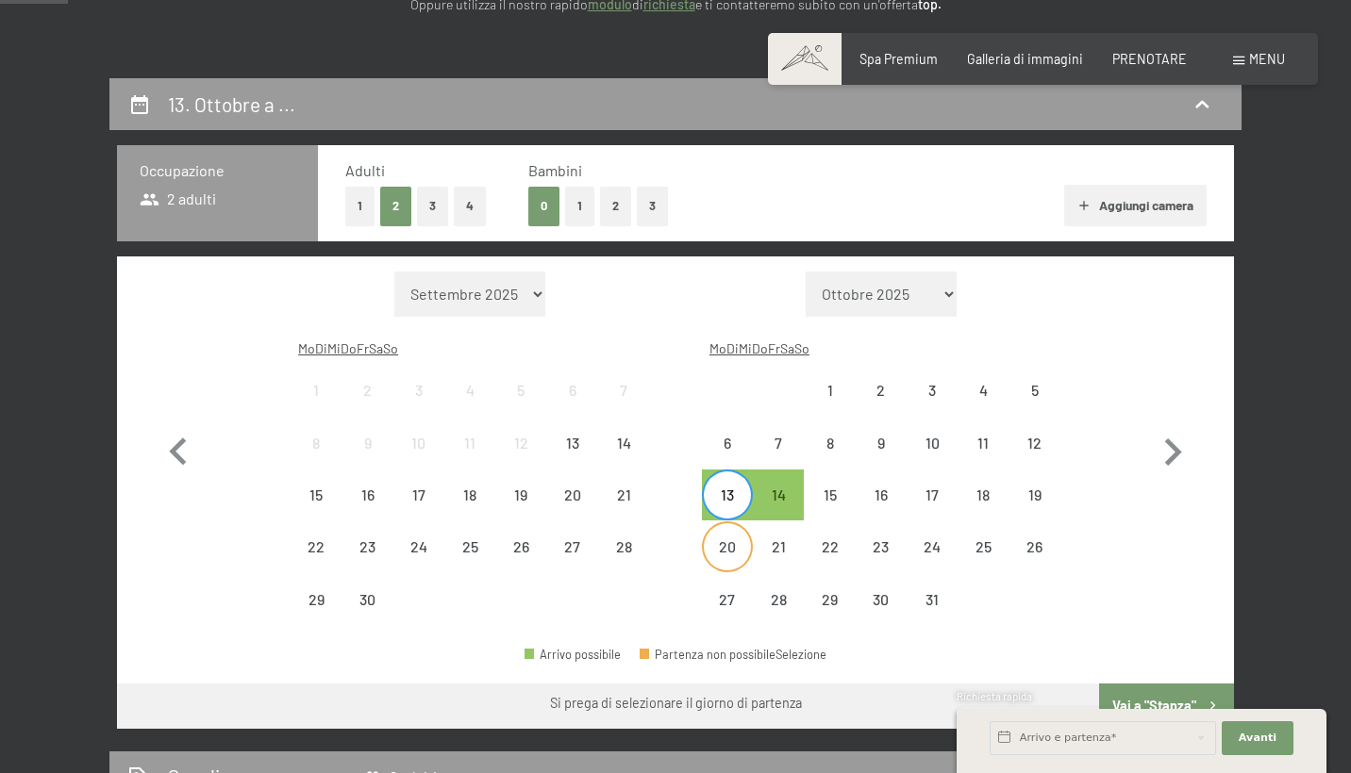
click at [736, 540] on div "20" at bounding box center [727, 563] width 47 height 47
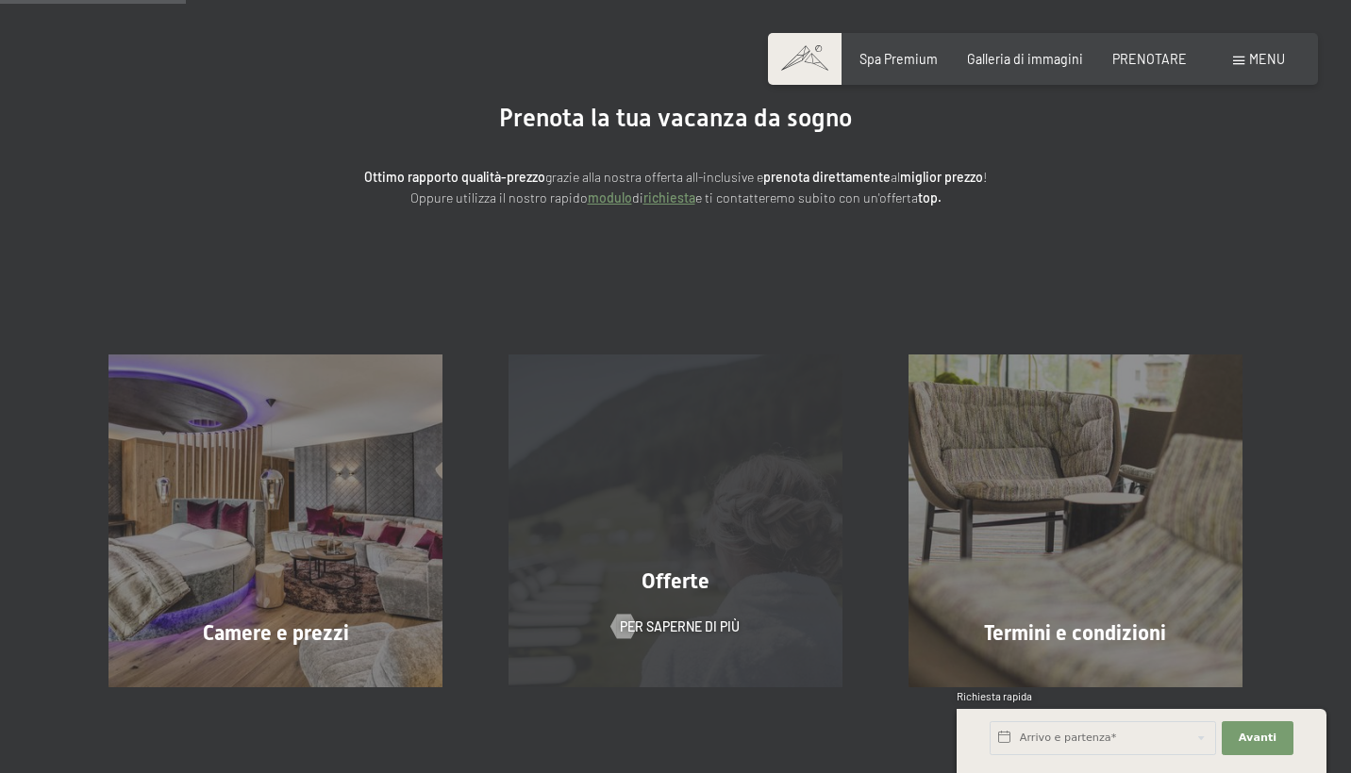
scroll to position [127, 0]
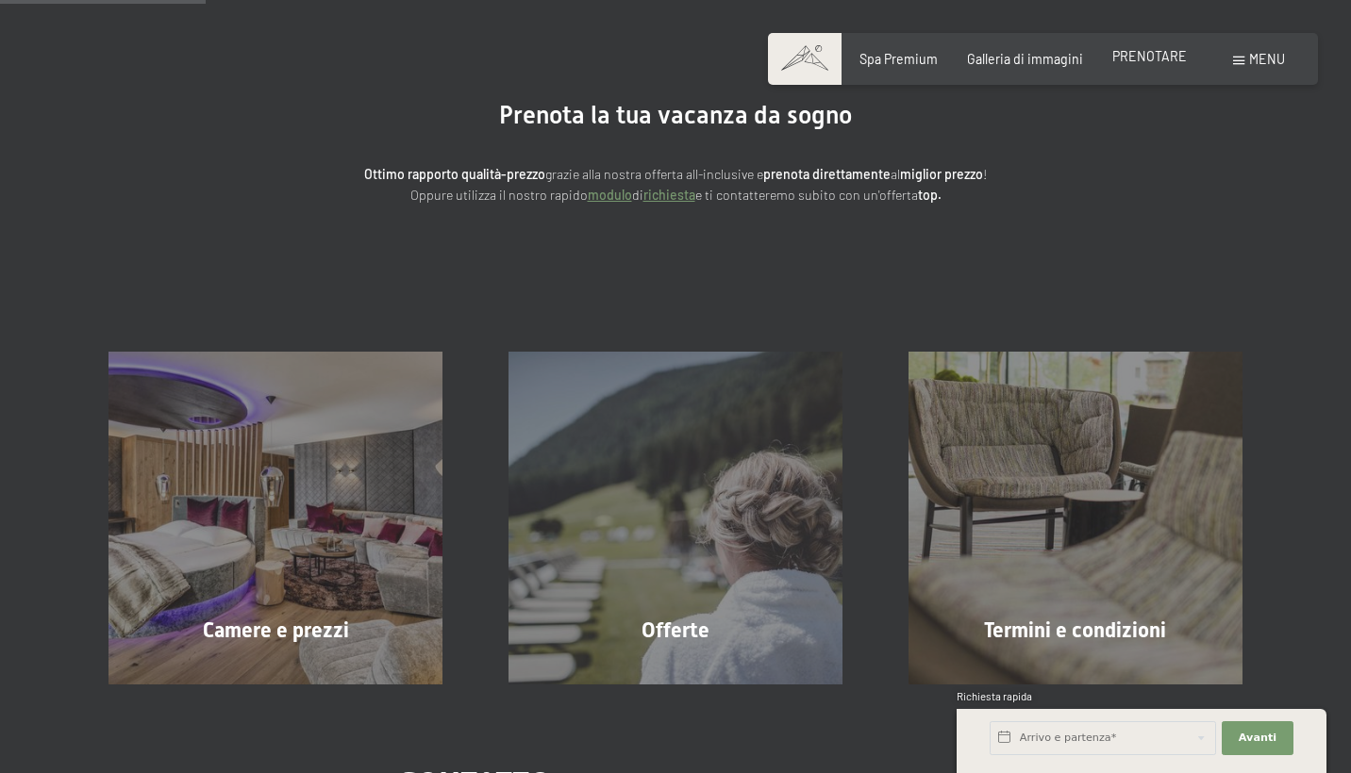
click at [1132, 51] on span "PRENOTARE" at bounding box center [1149, 56] width 75 height 16
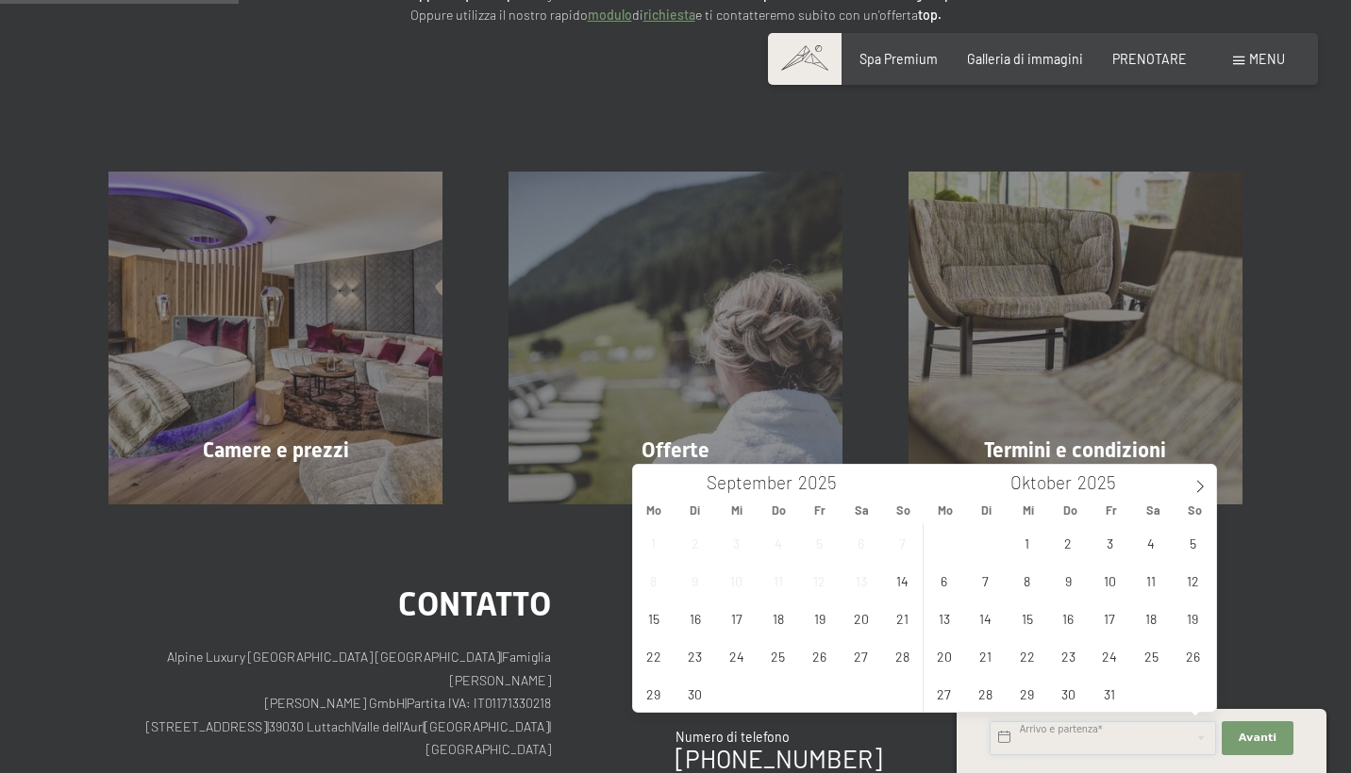
click at [1067, 738] on input "text" at bounding box center [1102, 739] width 226 height 34
click at [1200, 490] on icon at bounding box center [1200, 487] width 7 height 12
click at [993, 625] on span "11" at bounding box center [985, 618] width 37 height 37
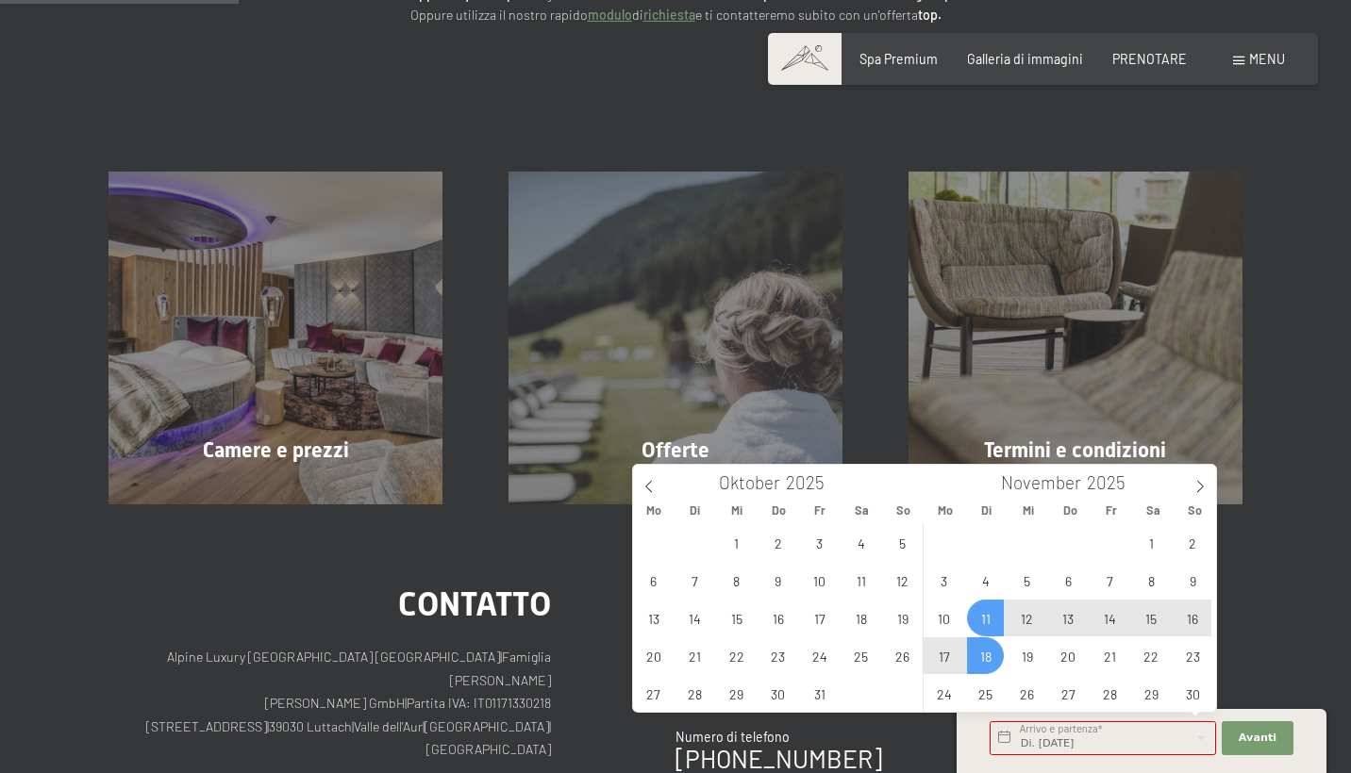
click at [990, 650] on span "18" at bounding box center [985, 656] width 37 height 37
type input "Di. 11.11.2025 - Di. 18.11.2025"
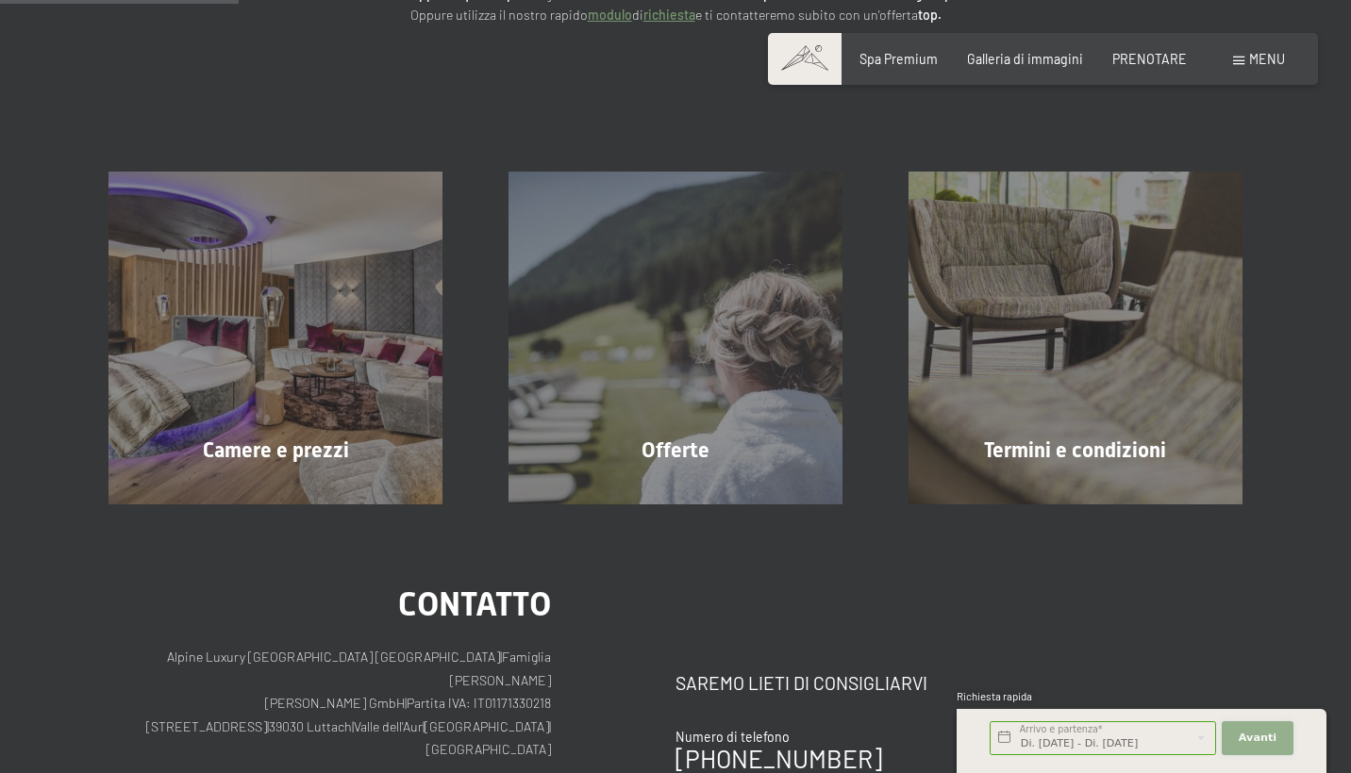
click at [1255, 745] on span "Avanti" at bounding box center [1258, 738] width 38 height 15
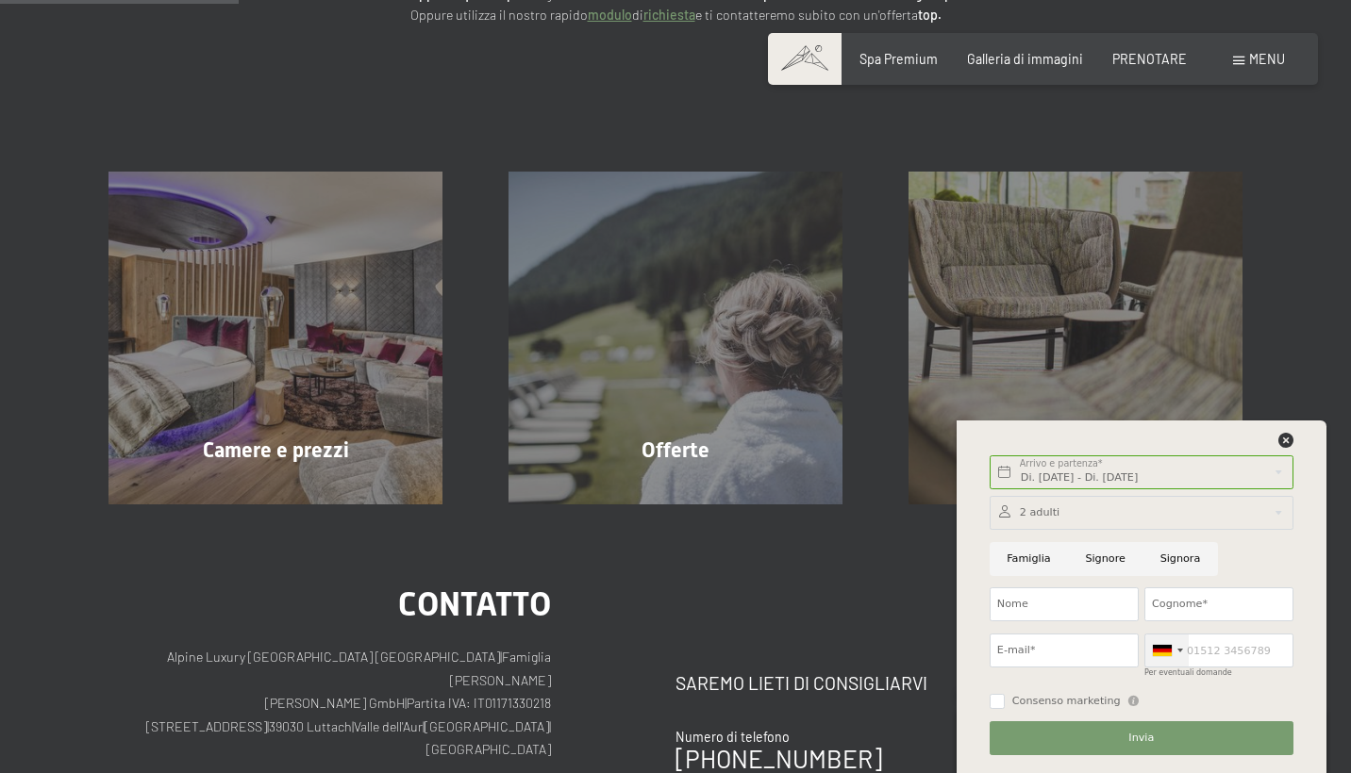
click at [1169, 650] on div at bounding box center [1162, 650] width 19 height 11
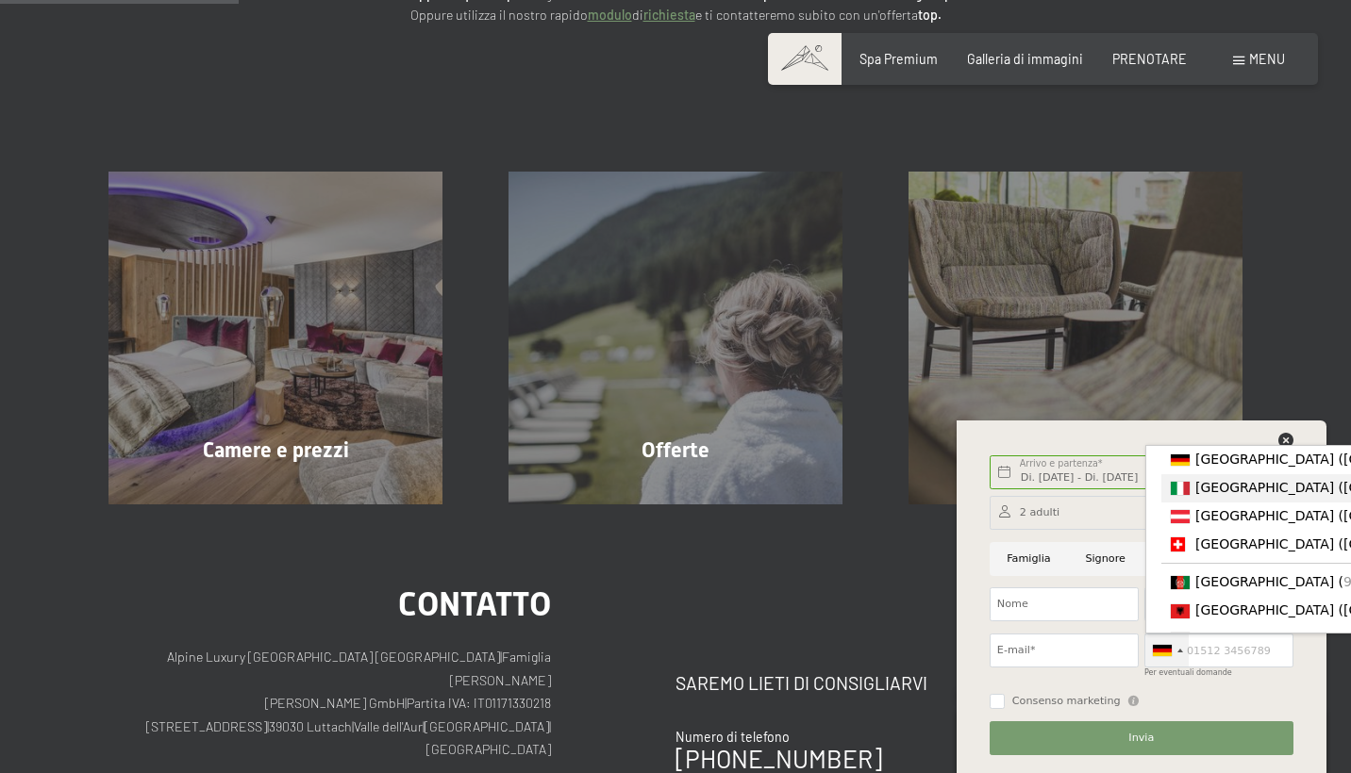
click at [1217, 490] on span "[GEOGRAPHIC_DATA] ([GEOGRAPHIC_DATA])" at bounding box center [1341, 487] width 292 height 15
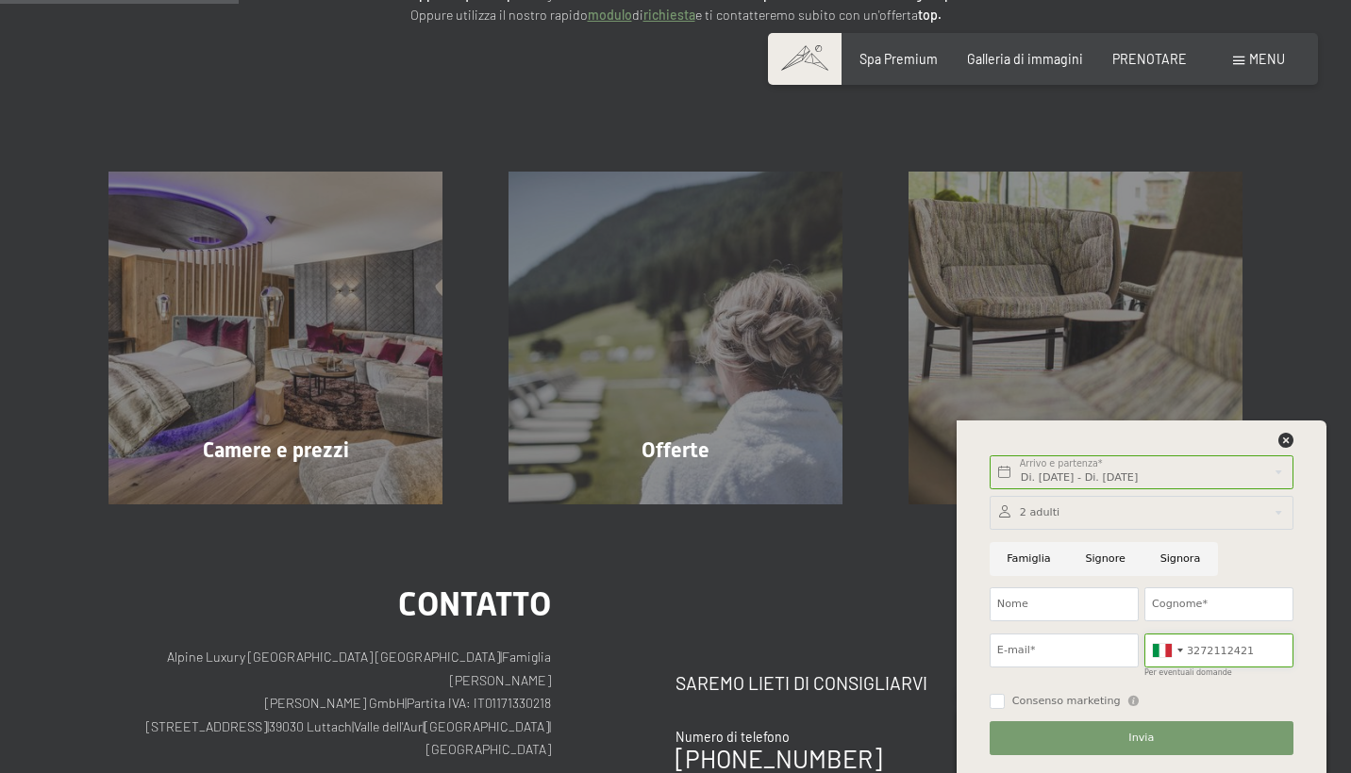
type input "3272112421"
click at [1172, 567] on input "Signora" at bounding box center [1179, 559] width 75 height 34
radio input "true"
type input "Geni"
type input "Shehu"
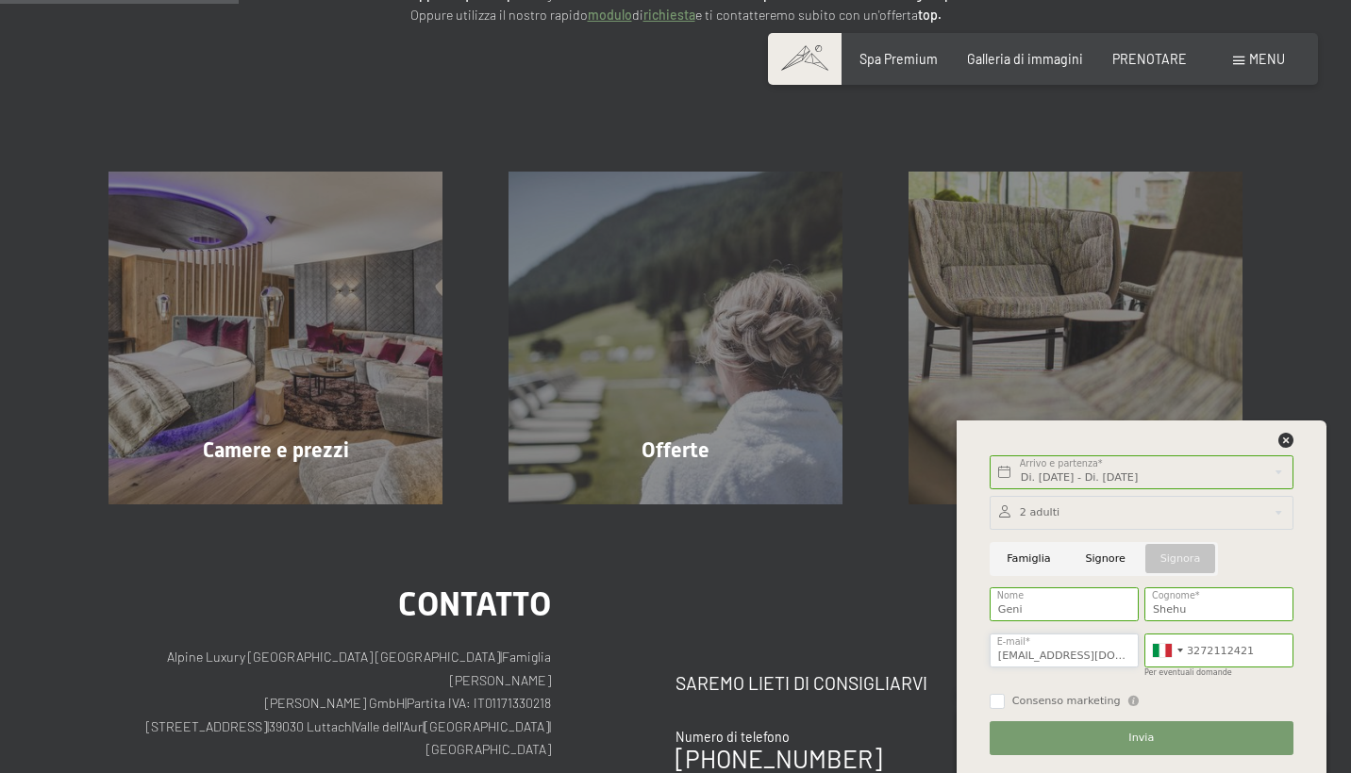
type input "geni2001@hotmail.it"
click at [1095, 737] on button "Invia" at bounding box center [1141, 739] width 304 height 34
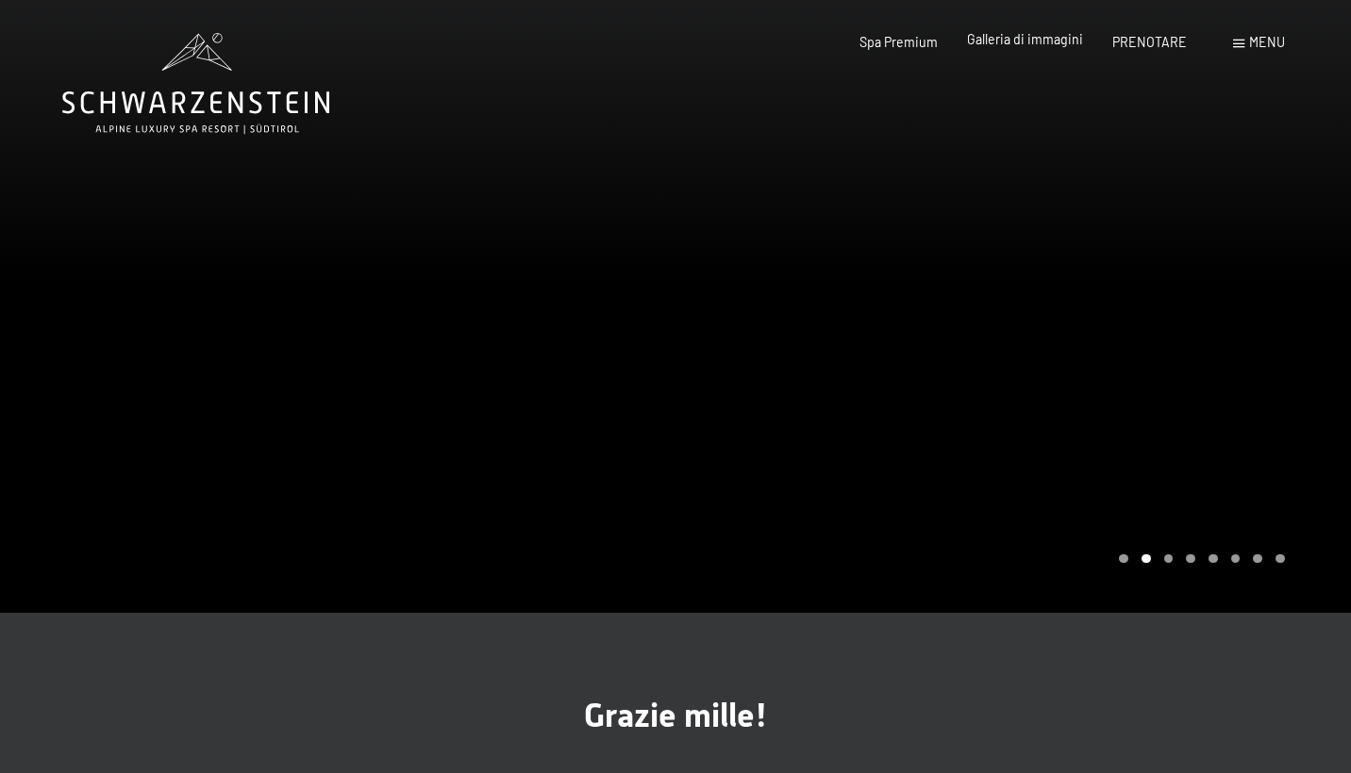
click at [1054, 39] on span "Galleria di immagini" at bounding box center [1025, 39] width 116 height 16
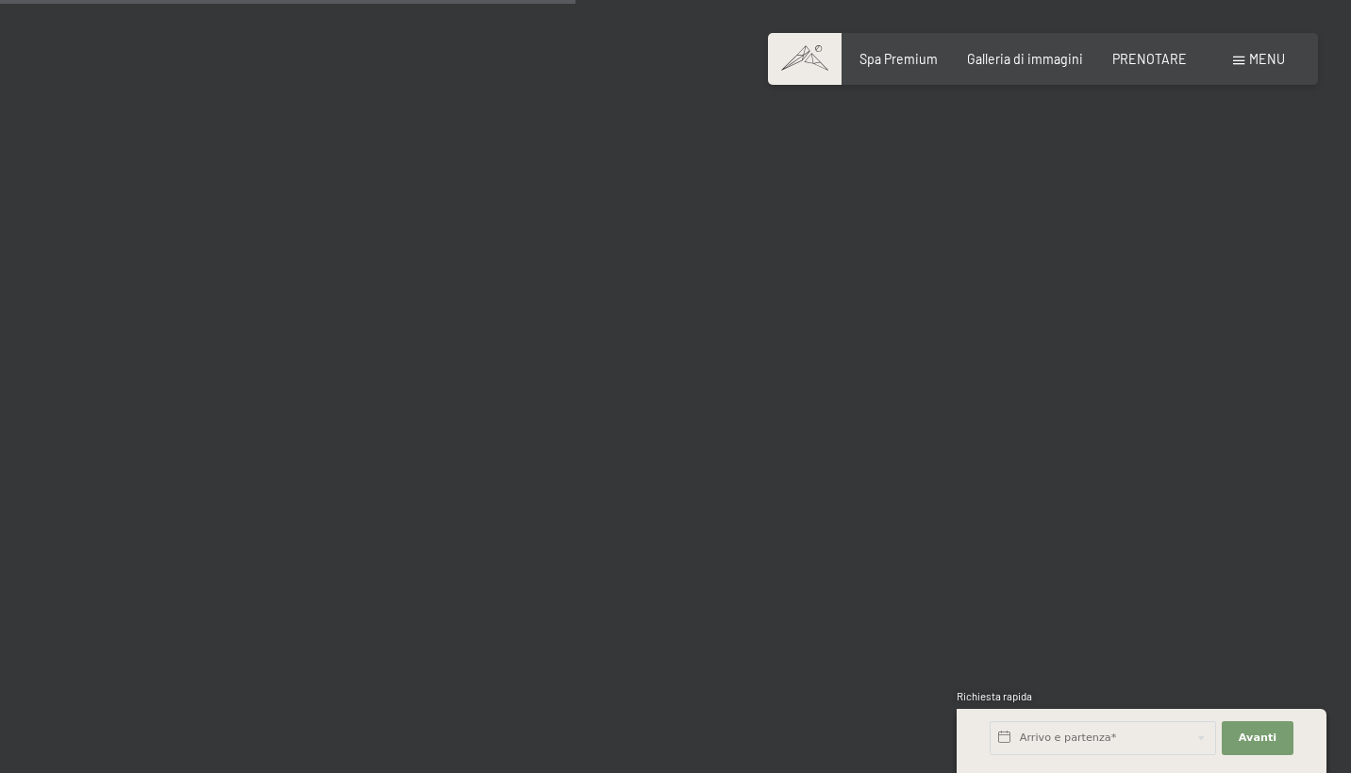
scroll to position [8103, 0]
